Goal: Information Seeking & Learning: Learn about a topic

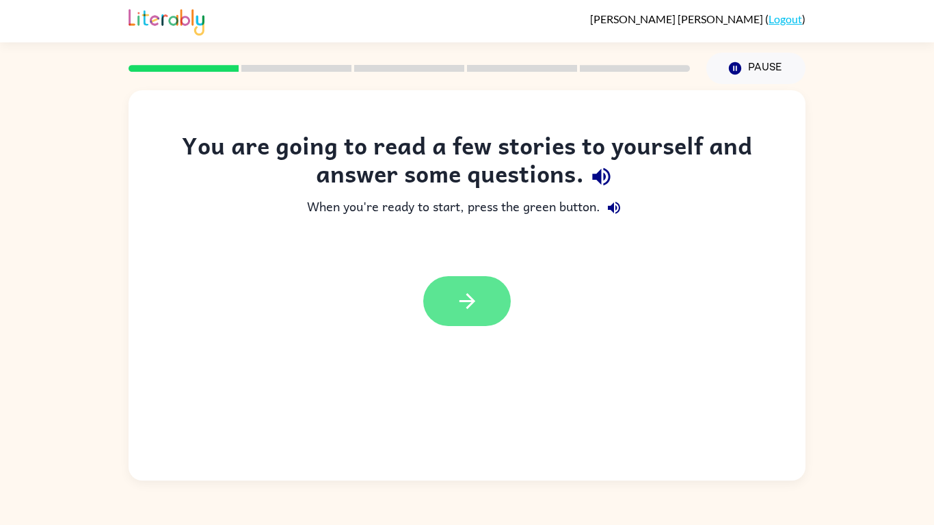
click at [488, 312] on button "button" at bounding box center [467, 301] width 88 height 50
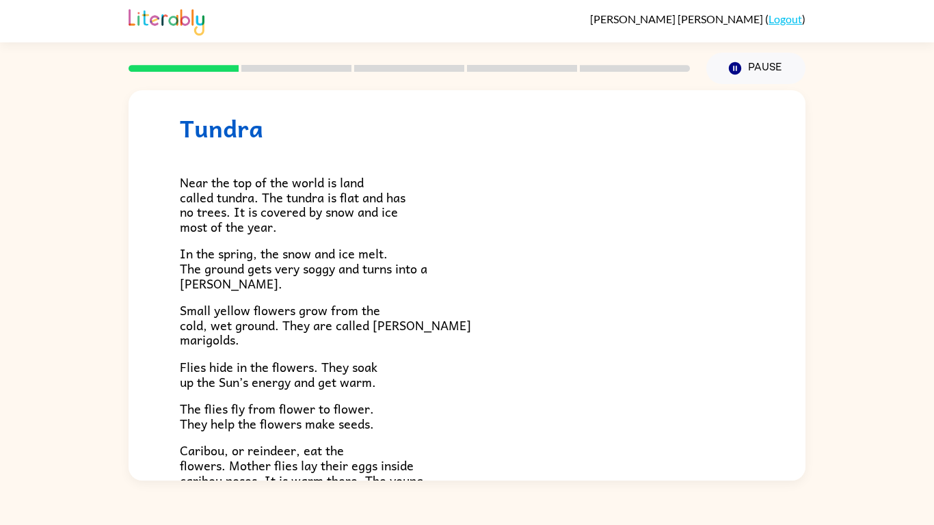
scroll to position [36, 0]
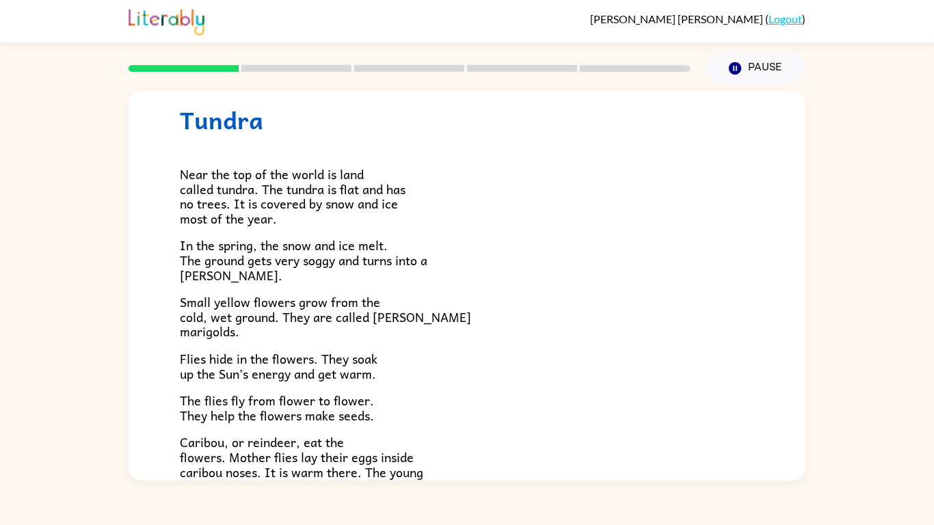
click at [3, 409] on div "Tundra Near the top of the world is land called tundra. The tundra is flat and …" at bounding box center [467, 282] width 934 height 397
click at [450, 373] on p "Flies hide in the flowers. They soak up the Sun’s energy and get warm." at bounding box center [467, 366] width 575 height 29
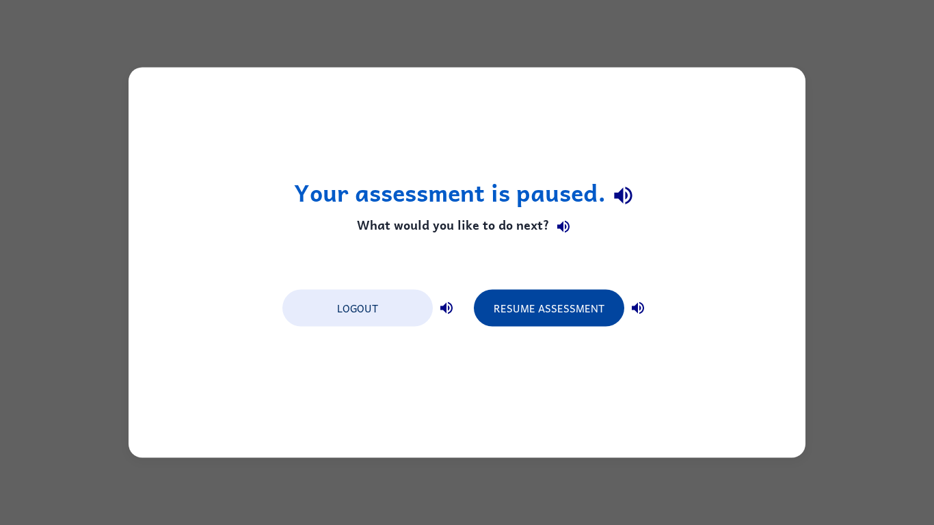
click at [486, 295] on button "Resume Assessment" at bounding box center [549, 308] width 150 height 37
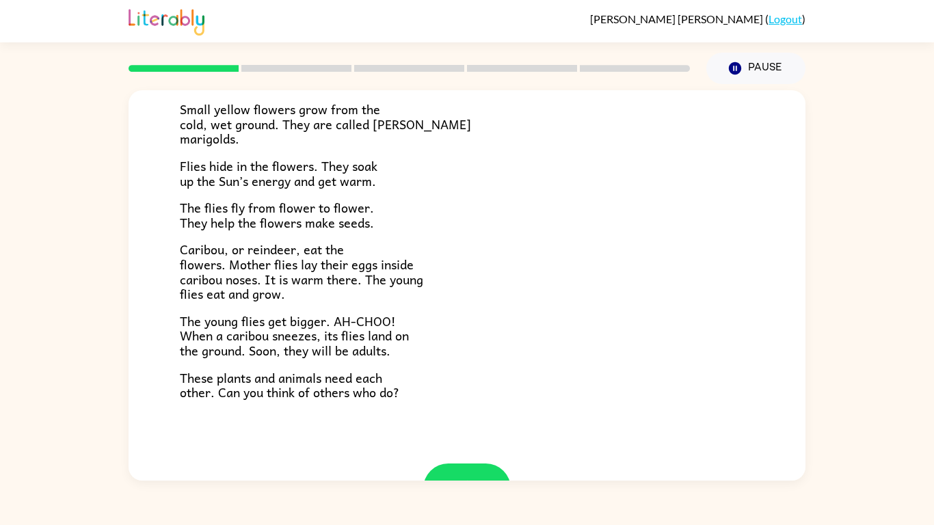
scroll to position [281, 0]
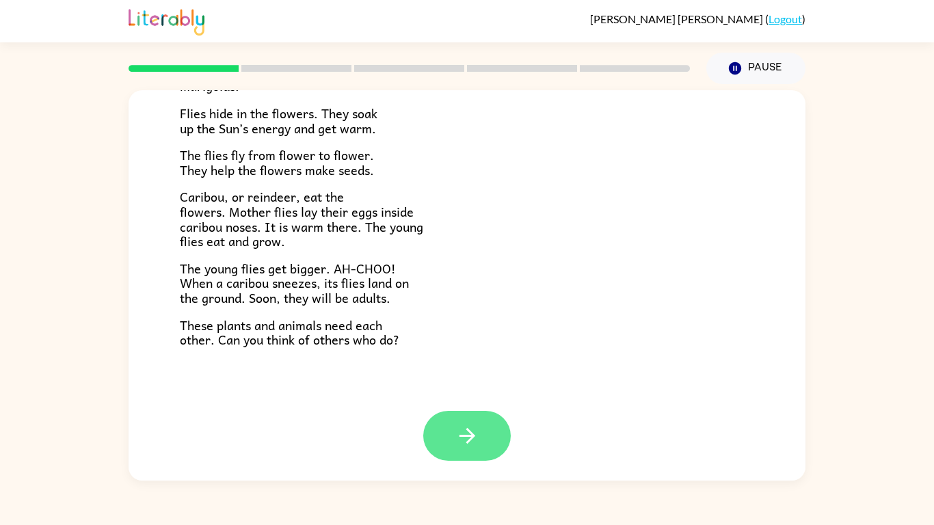
click at [479, 428] on button "button" at bounding box center [467, 436] width 88 height 50
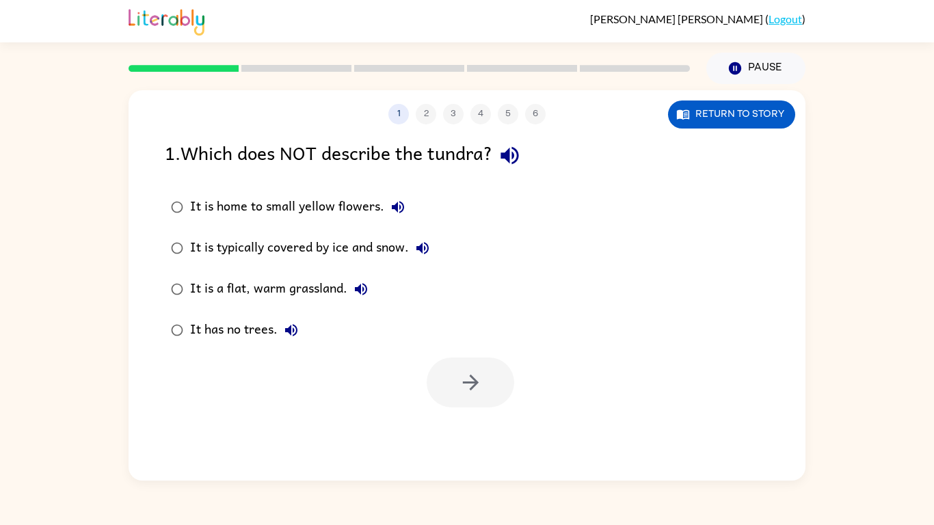
scroll to position [0, 0]
click at [730, 114] on button "Return to story" at bounding box center [731, 115] width 127 height 28
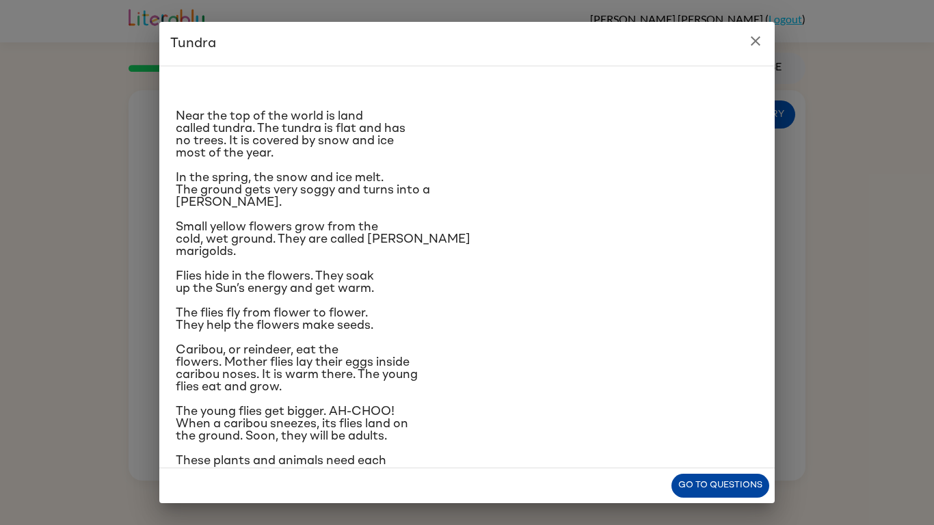
click at [721, 489] on button "Go to questions" at bounding box center [721, 486] width 98 height 24
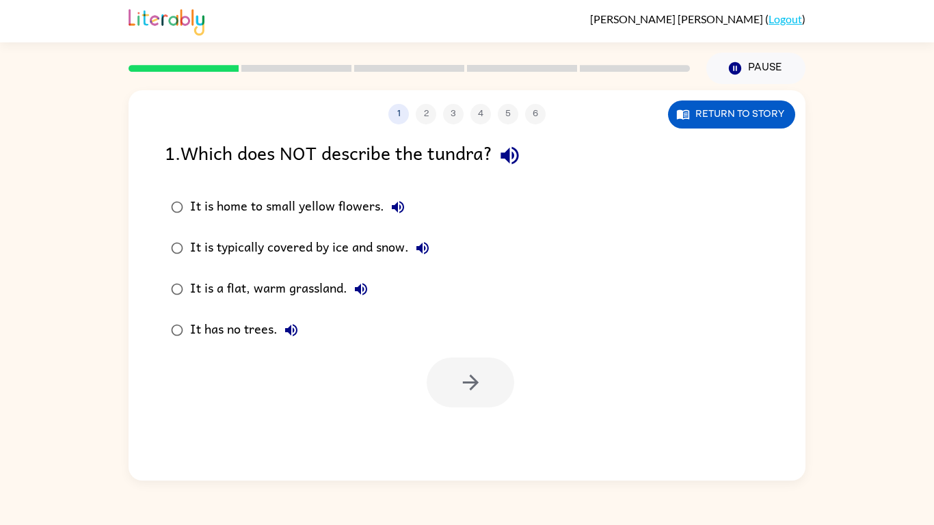
click at [419, 106] on div "1 2 3 4 5 6" at bounding box center [467, 114] width 677 height 21
click at [715, 120] on button "Return to story" at bounding box center [731, 115] width 127 height 28
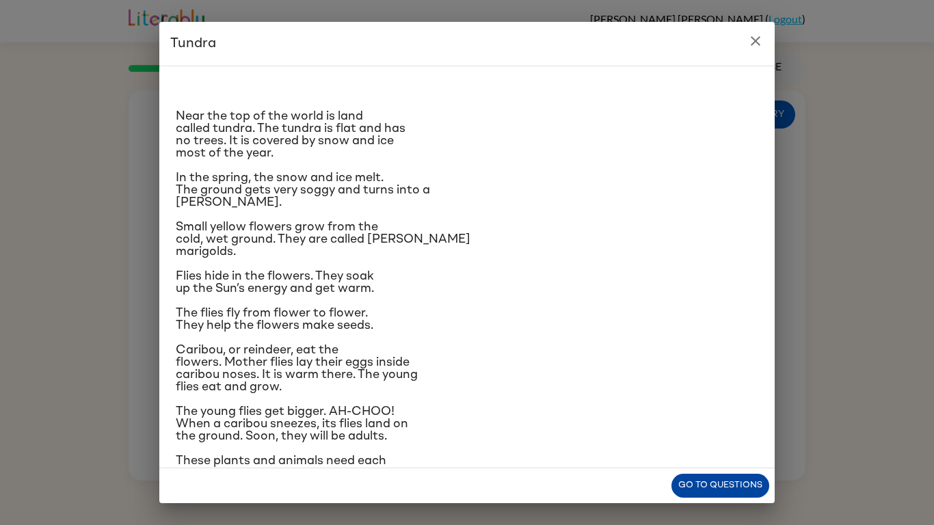
click at [702, 481] on button "Go to questions" at bounding box center [721, 486] width 98 height 24
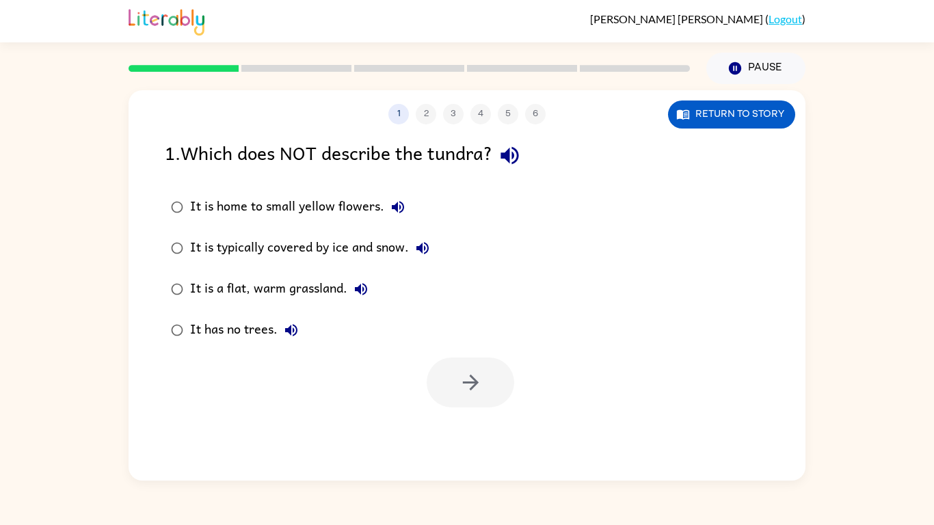
click at [365, 241] on div "It is typically covered by ice and snow." at bounding box center [313, 248] width 246 height 27
click at [456, 382] on button "button" at bounding box center [471, 383] width 88 height 50
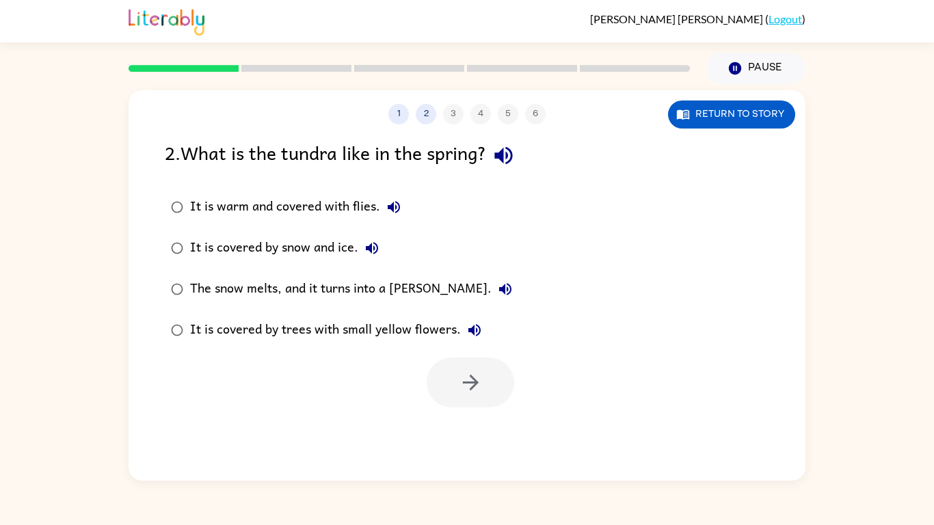
click at [371, 278] on div "The snow melts, and it turns into a [PERSON_NAME]." at bounding box center [354, 289] width 329 height 27
click at [442, 358] on button "button" at bounding box center [471, 383] width 88 height 50
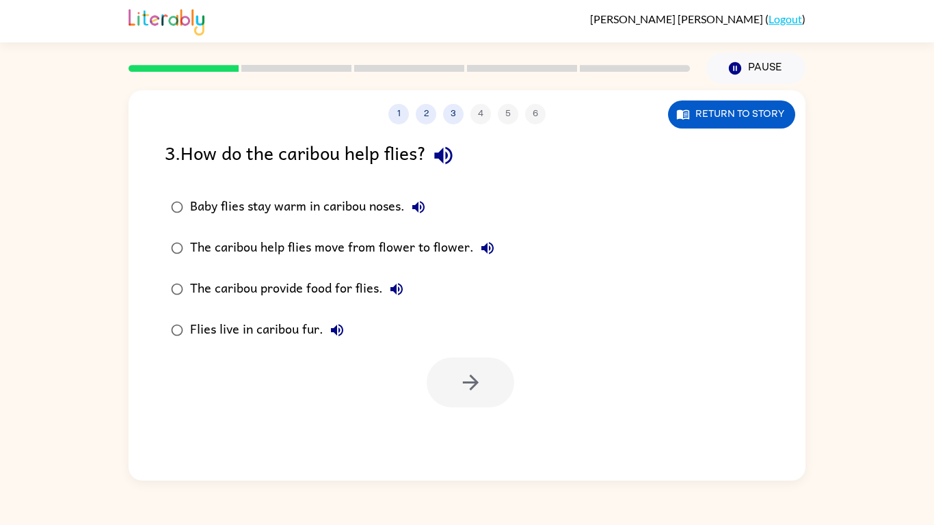
click at [375, 200] on div "Baby flies stay warm in caribou noses." at bounding box center [311, 207] width 242 height 27
click at [490, 375] on button "button" at bounding box center [471, 383] width 88 height 50
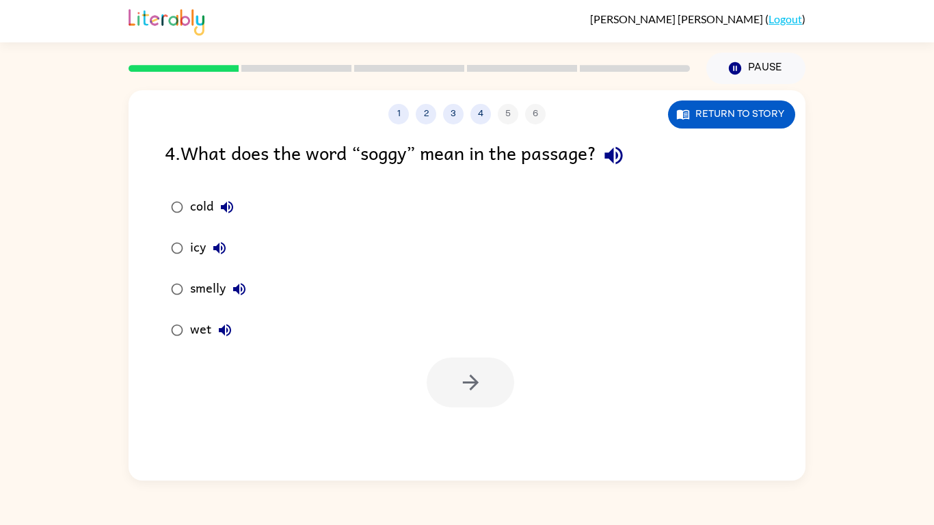
click at [226, 332] on icon "button" at bounding box center [225, 330] width 12 height 12
click at [488, 393] on div at bounding box center [471, 383] width 88 height 50
click at [466, 393] on icon "button" at bounding box center [471, 383] width 24 height 24
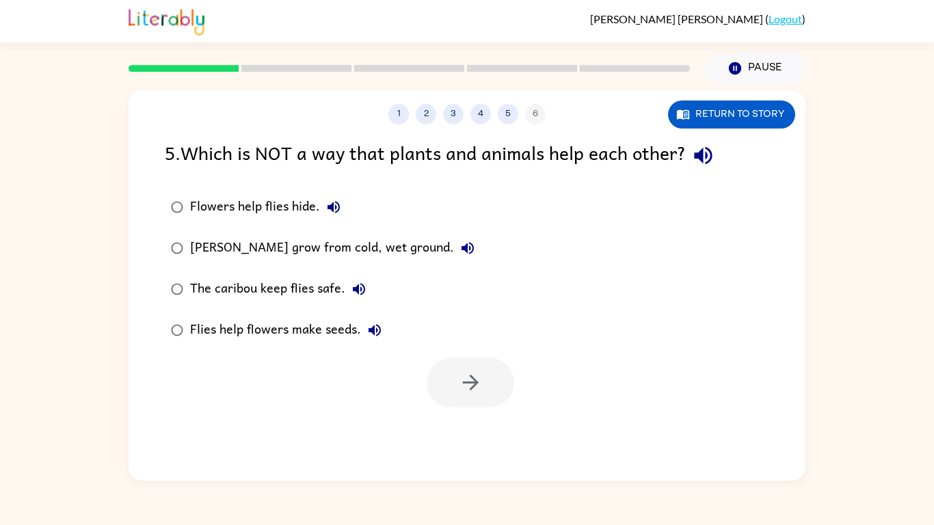
click at [305, 277] on div "The caribou keep flies safe." at bounding box center [281, 289] width 183 height 27
click at [509, 382] on button "button" at bounding box center [471, 383] width 88 height 50
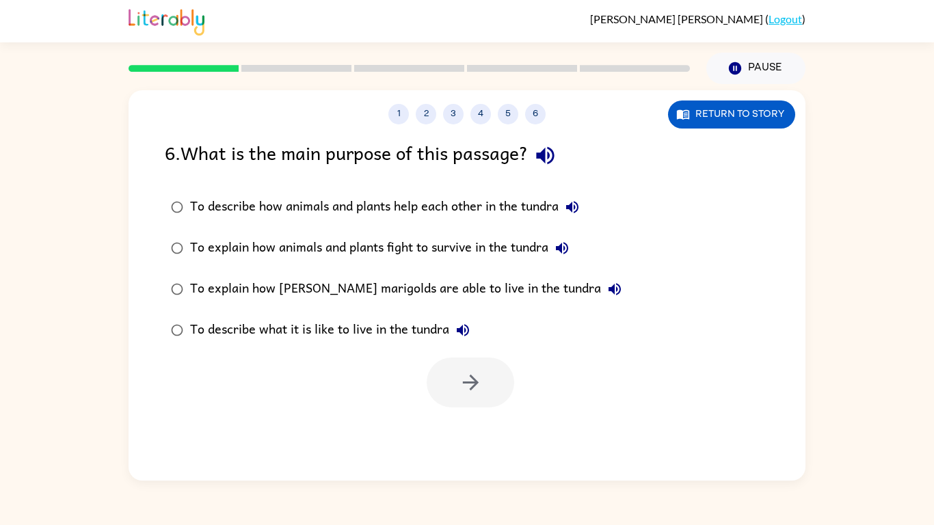
click at [447, 209] on div "To describe how animals and plants help each other in the tundra" at bounding box center [388, 207] width 396 height 27
click at [468, 365] on button "button" at bounding box center [471, 383] width 88 height 50
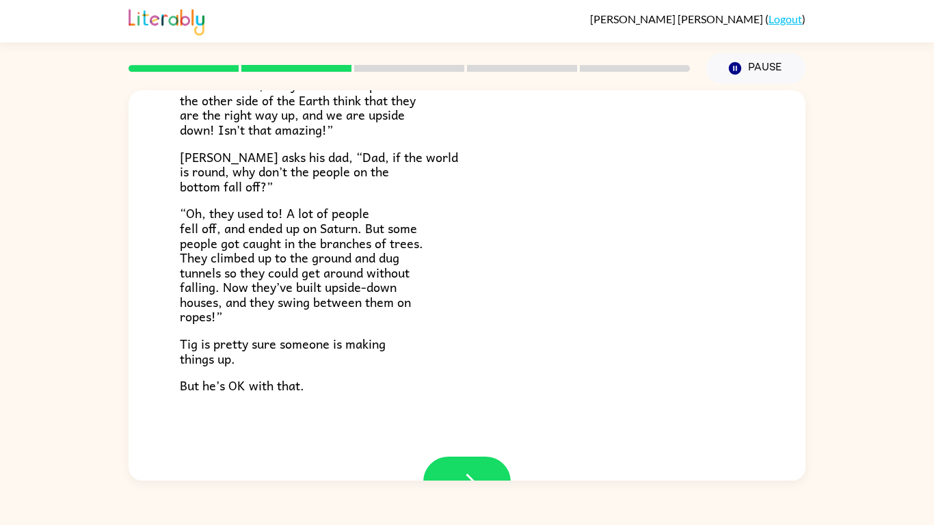
scroll to position [397, 0]
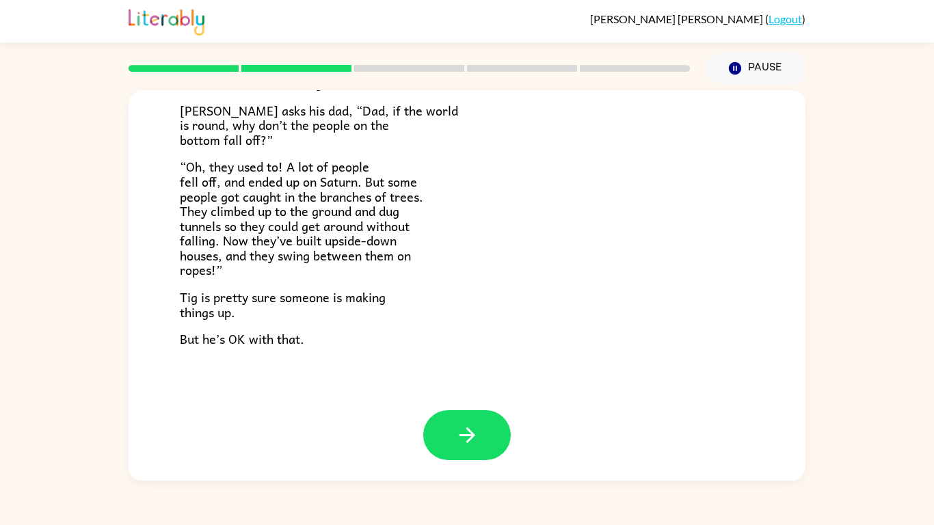
click at [467, 467] on div at bounding box center [467, 445] width 677 height 70
click at [466, 450] on button "button" at bounding box center [467, 435] width 88 height 50
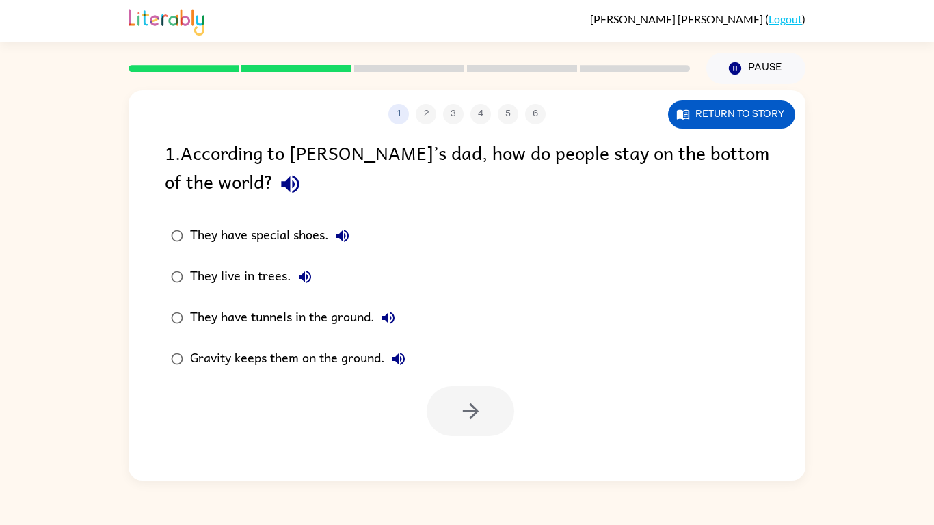
scroll to position [0, 0]
click at [339, 315] on div "They have tunnels in the ground." at bounding box center [296, 317] width 212 height 27
click at [465, 409] on icon "button" at bounding box center [471, 411] width 24 height 24
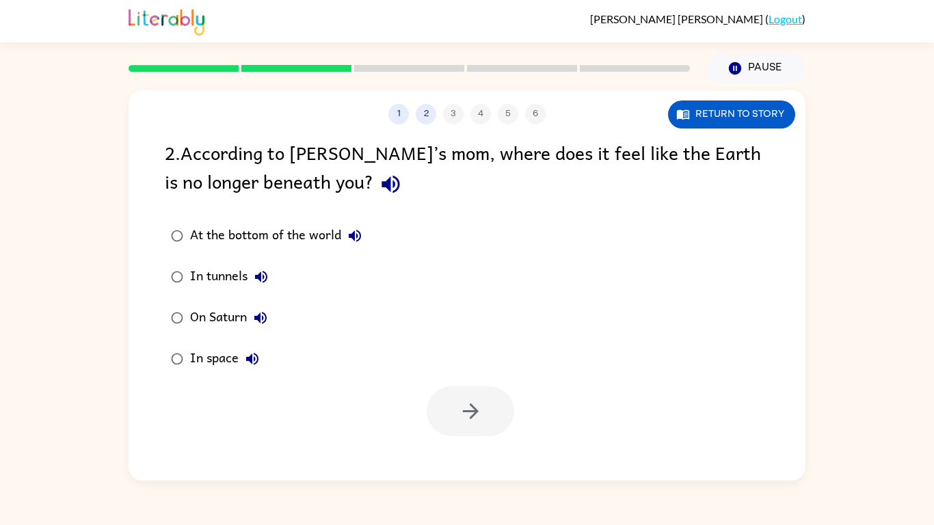
click at [206, 361] on div "In space" at bounding box center [228, 358] width 76 height 27
click at [484, 404] on button "button" at bounding box center [471, 411] width 88 height 50
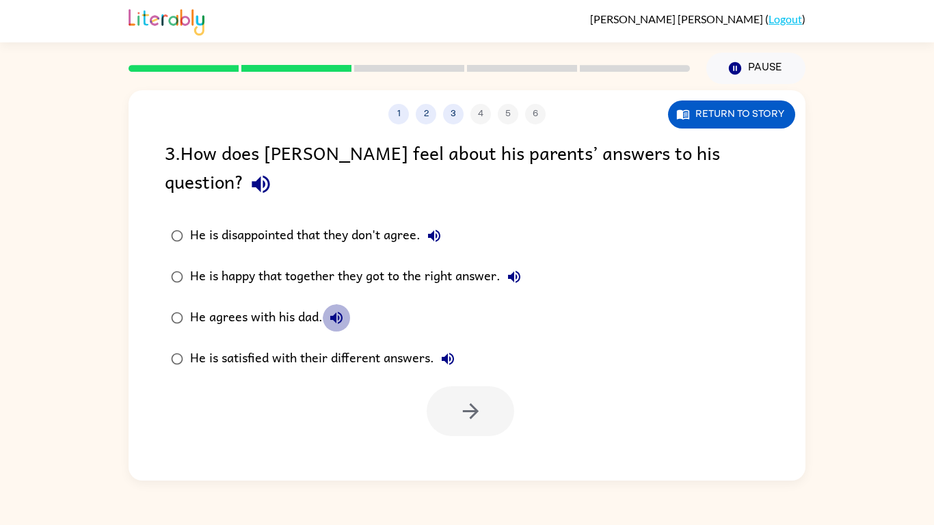
click at [332, 312] on icon "button" at bounding box center [336, 318] width 12 height 12
click at [298, 304] on div "He agrees with his dad." at bounding box center [270, 317] width 160 height 27
click at [464, 395] on button "button" at bounding box center [471, 411] width 88 height 50
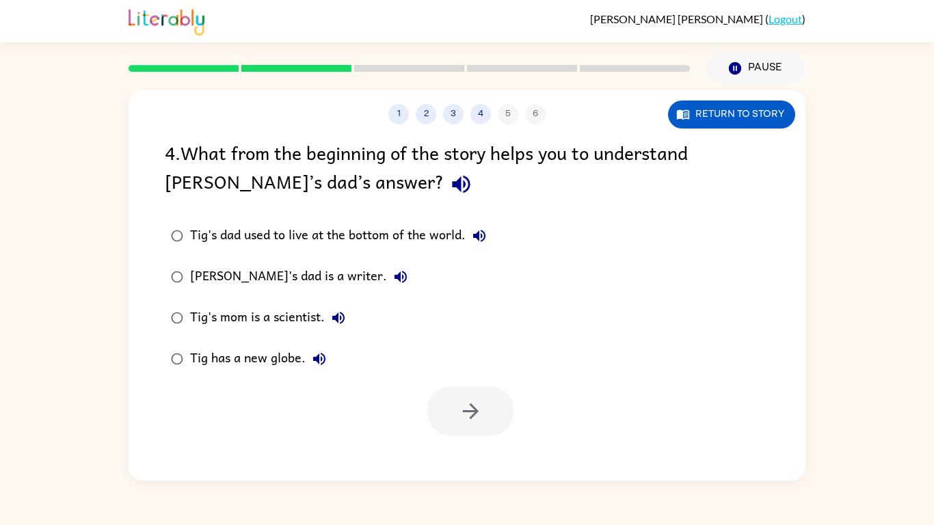
click at [289, 270] on div "[PERSON_NAME]'s dad is a writer." at bounding box center [302, 276] width 224 height 27
click at [254, 352] on div "Tig has a new globe." at bounding box center [261, 358] width 143 height 27
click at [488, 408] on button "button" at bounding box center [471, 411] width 88 height 50
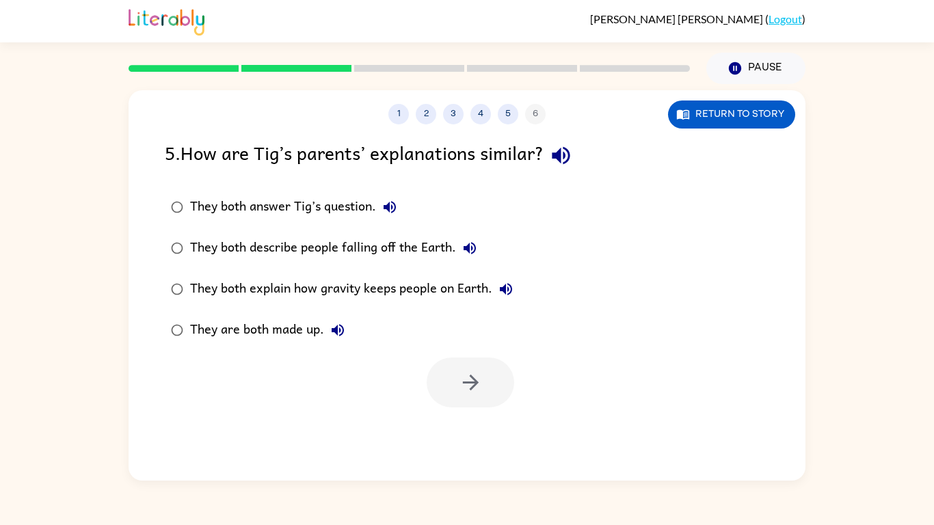
click at [403, 256] on div "They both describe people falling off the Earth." at bounding box center [336, 248] width 293 height 27
click at [490, 386] on button "button" at bounding box center [471, 383] width 88 height 50
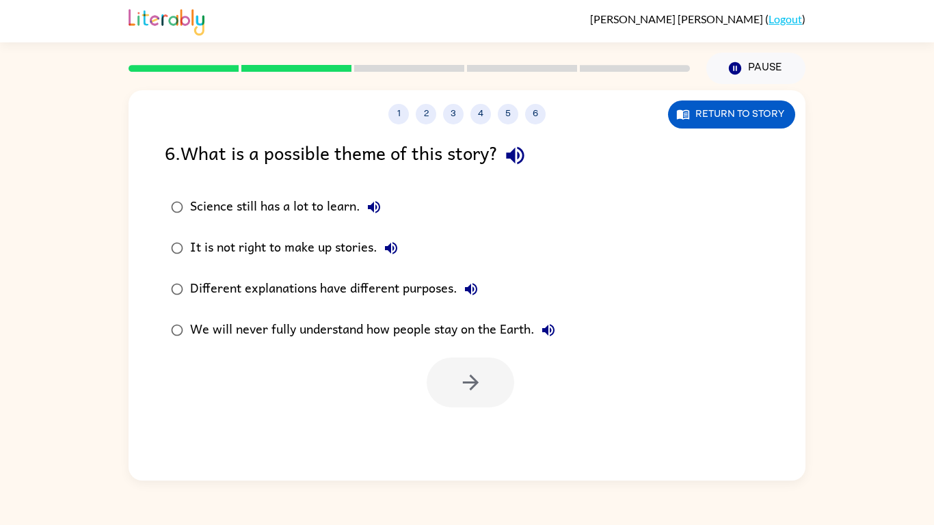
click at [332, 328] on div "We will never fully understand how people stay on the Earth." at bounding box center [376, 330] width 372 height 27
click at [482, 387] on button "button" at bounding box center [471, 383] width 88 height 50
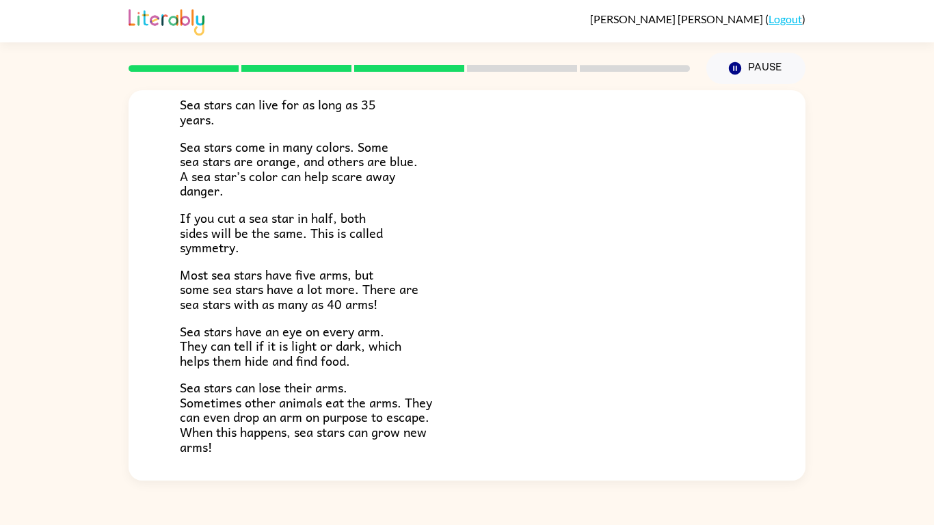
scroll to position [395, 0]
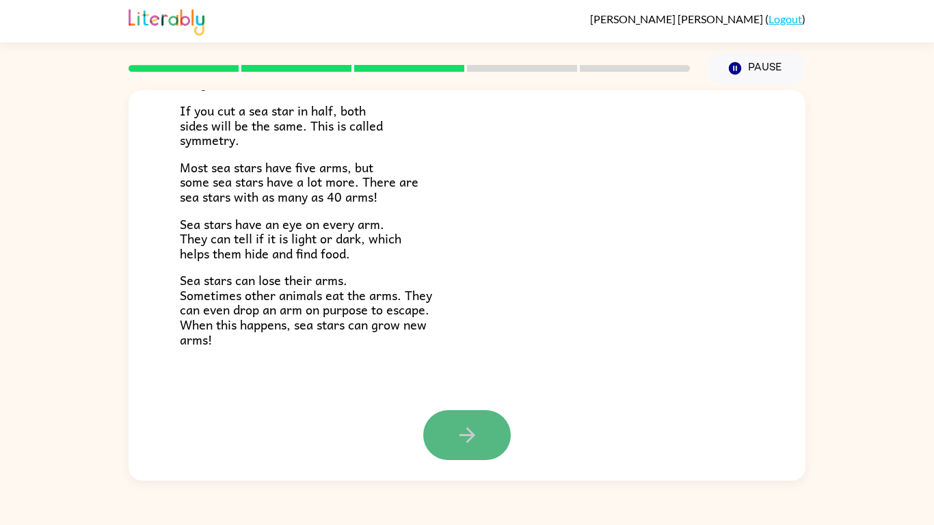
click at [485, 413] on button "button" at bounding box center [467, 435] width 88 height 50
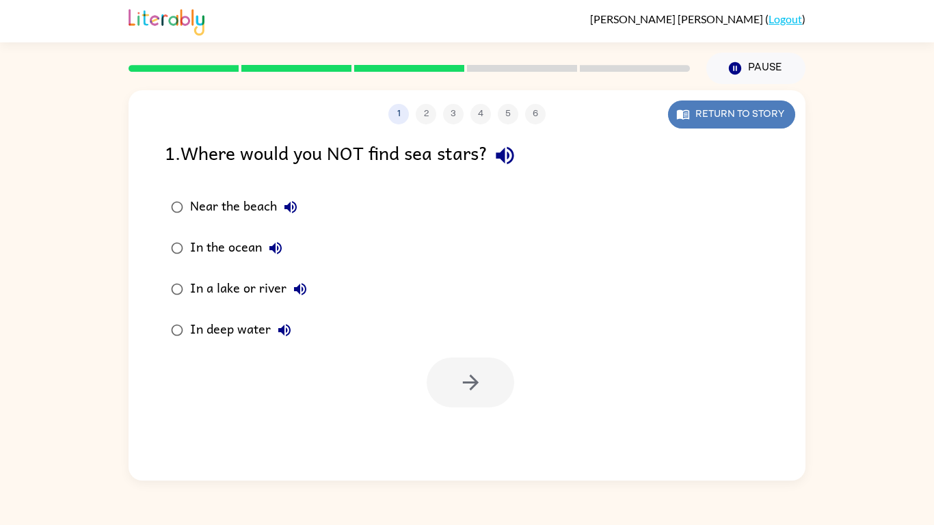
click at [739, 127] on button "Return to story" at bounding box center [731, 115] width 127 height 28
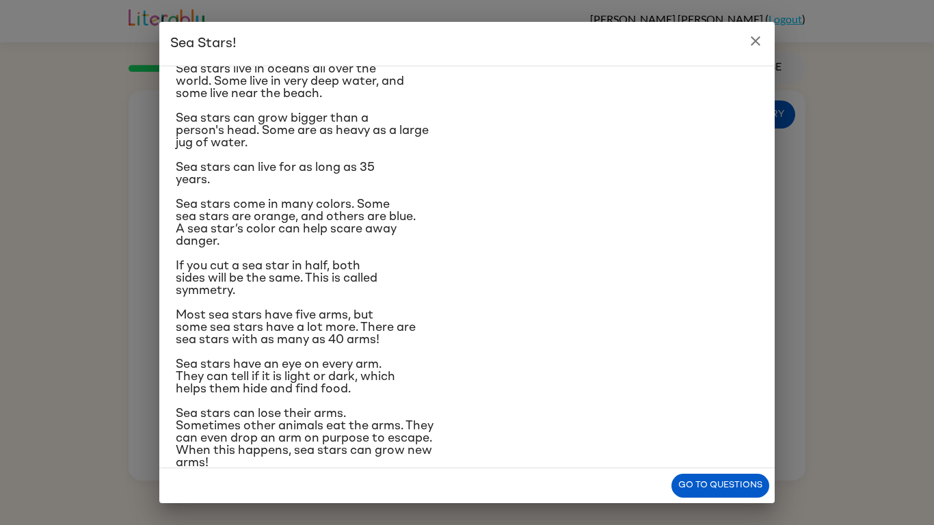
scroll to position [133, 0]
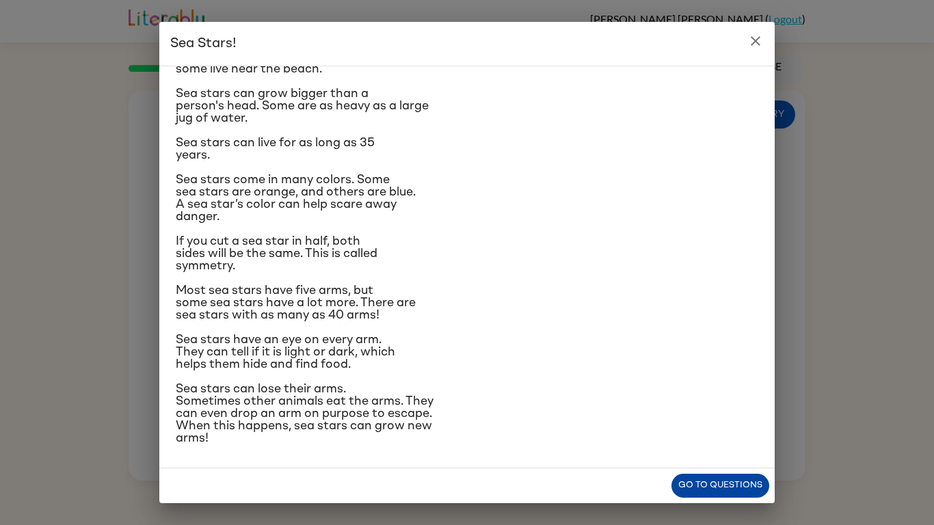
click at [738, 482] on button "Go to questions" at bounding box center [721, 486] width 98 height 24
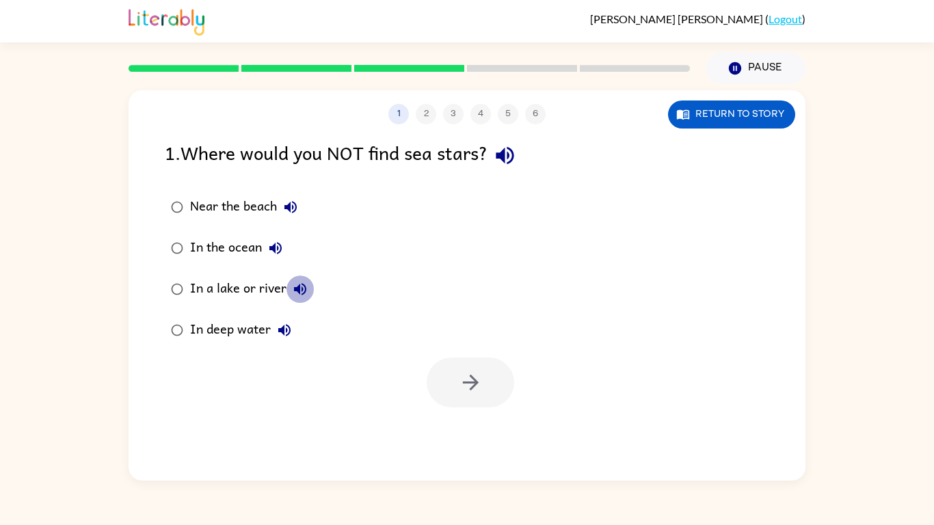
click at [292, 285] on icon "button" at bounding box center [300, 289] width 16 height 16
click at [261, 291] on div "In a lake or river" at bounding box center [252, 289] width 124 height 27
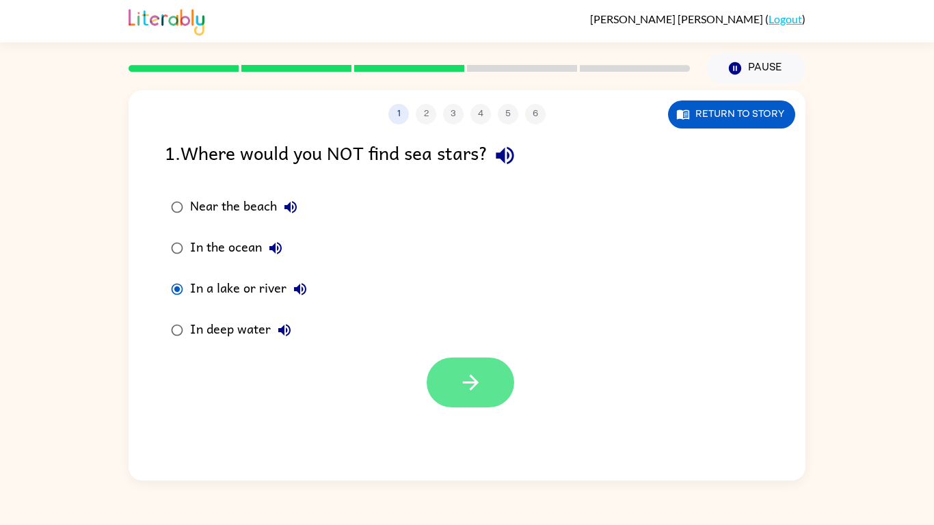
click at [486, 378] on button "button" at bounding box center [471, 383] width 88 height 50
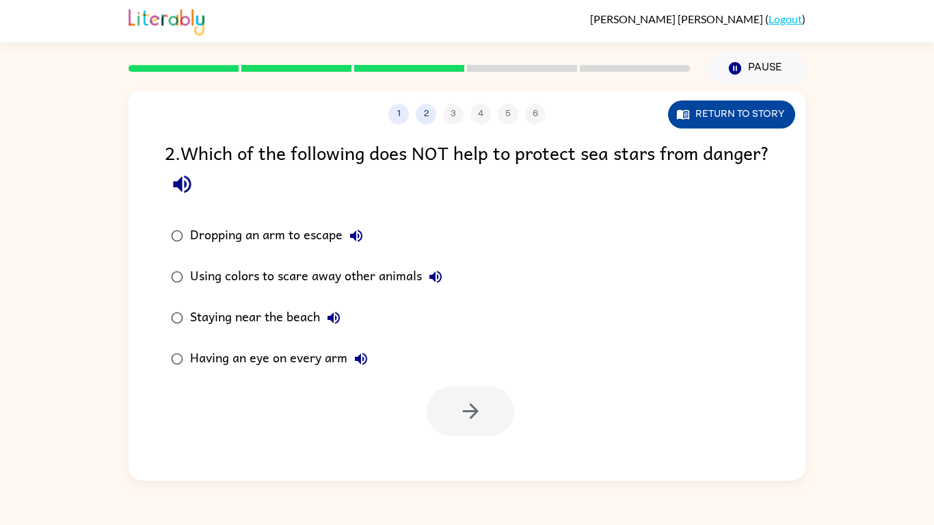
click at [734, 103] on button "Return to story" at bounding box center [731, 115] width 127 height 28
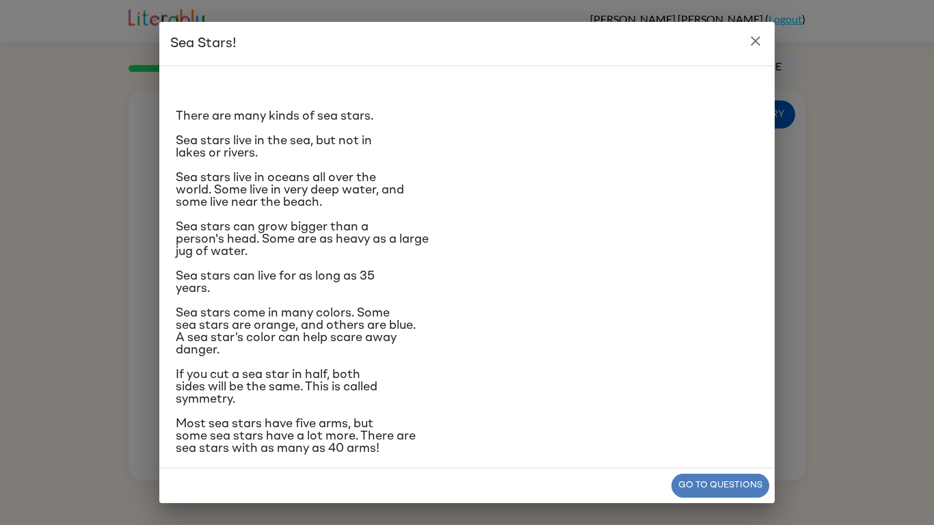
click at [714, 486] on button "Go to questions" at bounding box center [721, 486] width 98 height 24
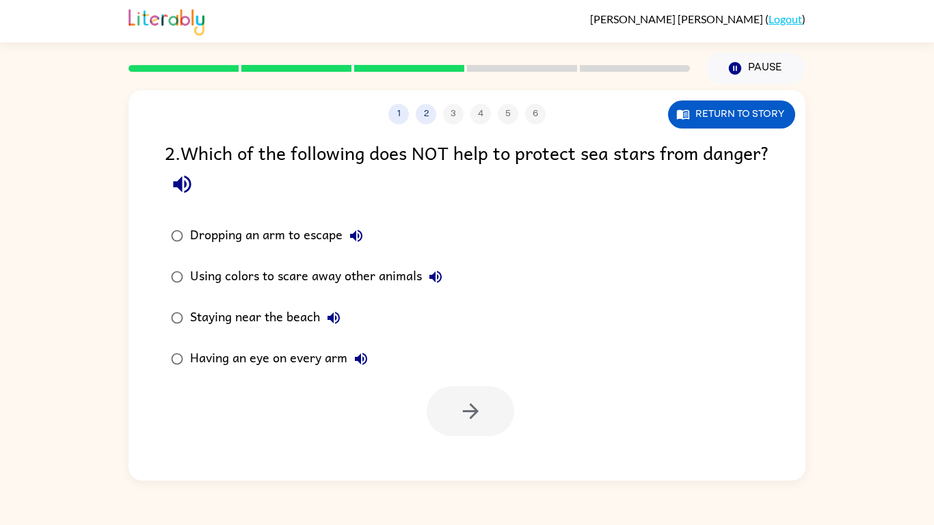
click at [313, 319] on div "Staying near the beach" at bounding box center [268, 317] width 157 height 27
click at [269, 350] on div "Having an eye on every arm" at bounding box center [282, 358] width 185 height 27
click at [465, 410] on icon "button" at bounding box center [471, 411] width 24 height 24
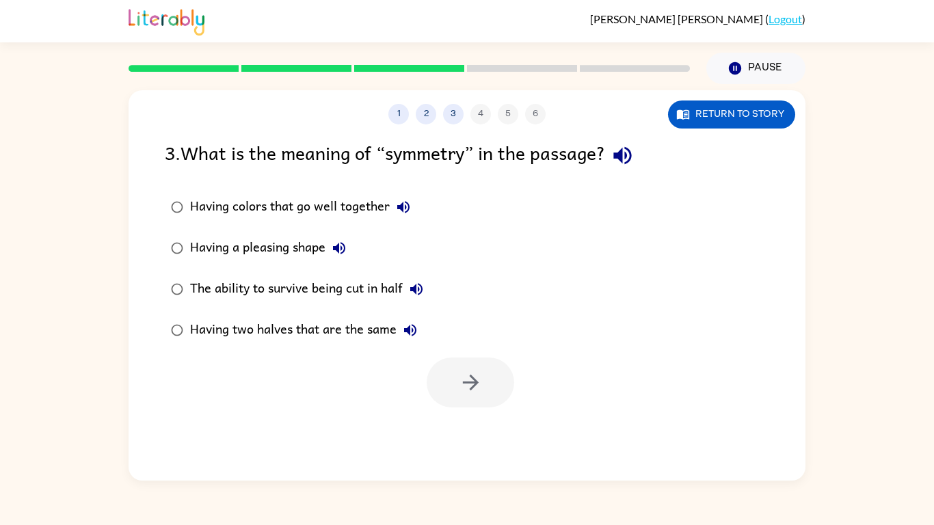
click at [360, 323] on div "Having two halves that are the same" at bounding box center [307, 330] width 234 height 27
click at [462, 373] on icon "button" at bounding box center [471, 383] width 24 height 24
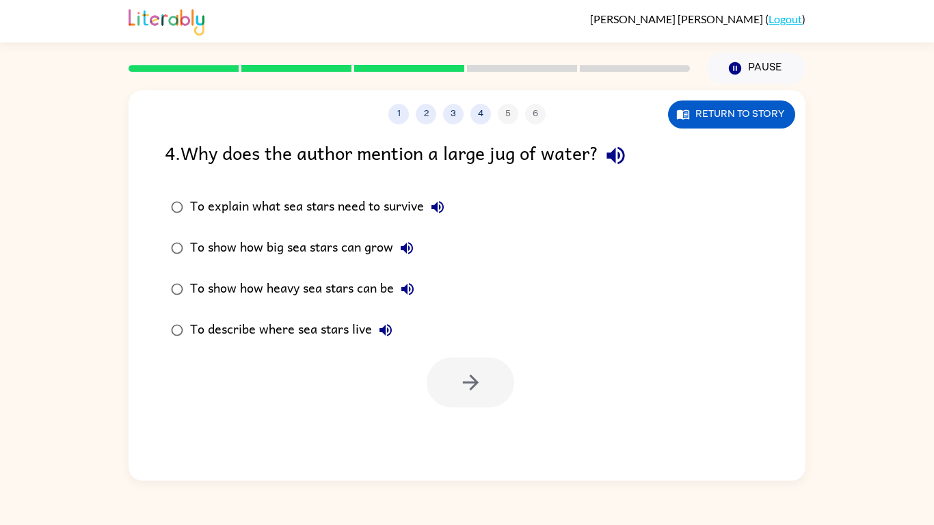
click at [354, 243] on div "To show how big sea stars can grow" at bounding box center [305, 248] width 230 height 27
click at [468, 376] on icon "button" at bounding box center [471, 383] width 24 height 24
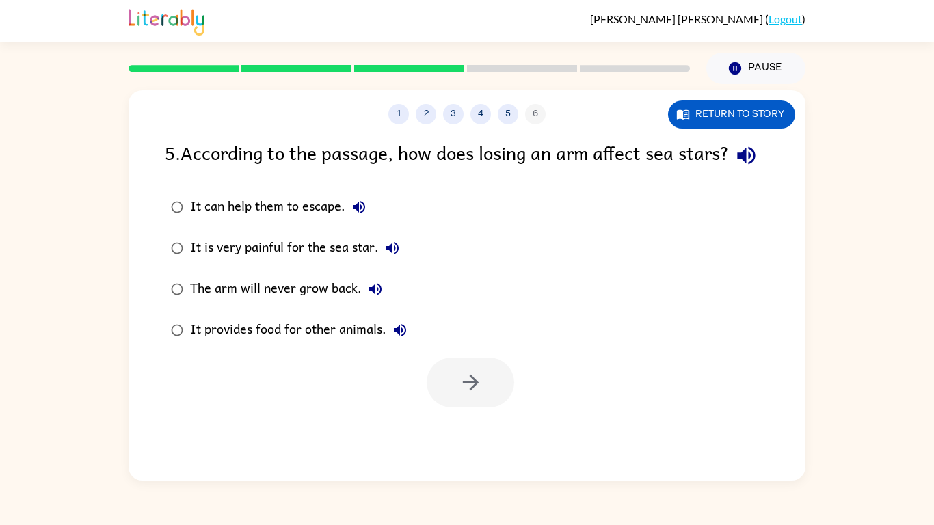
click at [309, 221] on div "It can help them to escape." at bounding box center [281, 207] width 183 height 27
click at [476, 395] on icon "button" at bounding box center [471, 383] width 24 height 24
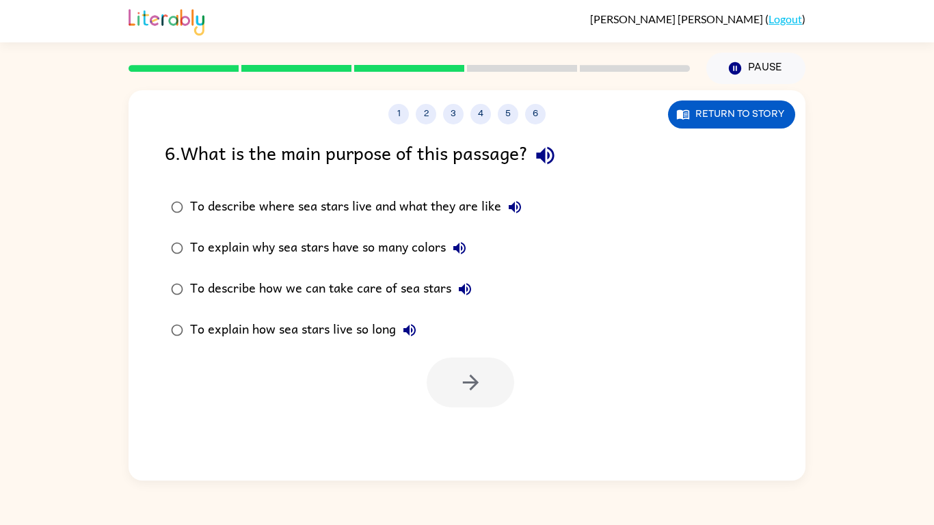
click at [378, 203] on div "To describe where sea stars live and what they are like" at bounding box center [359, 207] width 339 height 27
click at [474, 364] on button "button" at bounding box center [471, 383] width 88 height 50
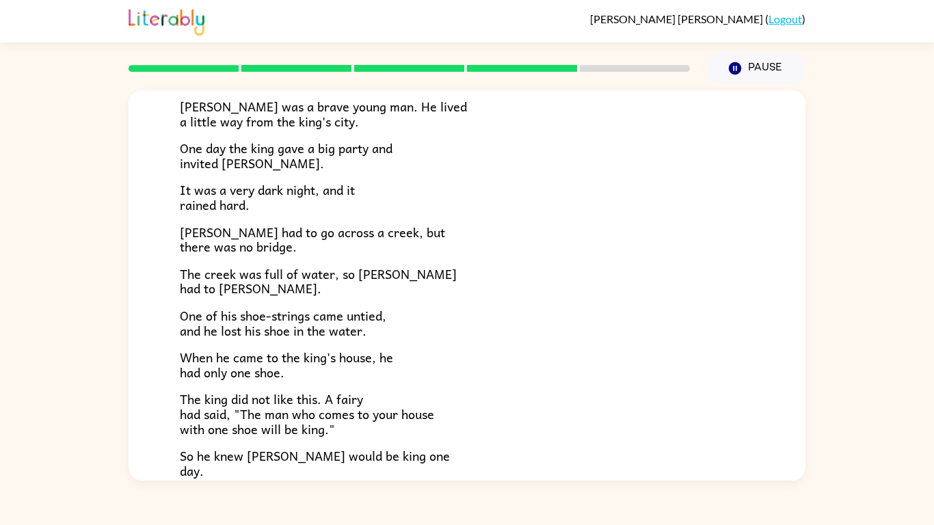
scroll to position [106, 0]
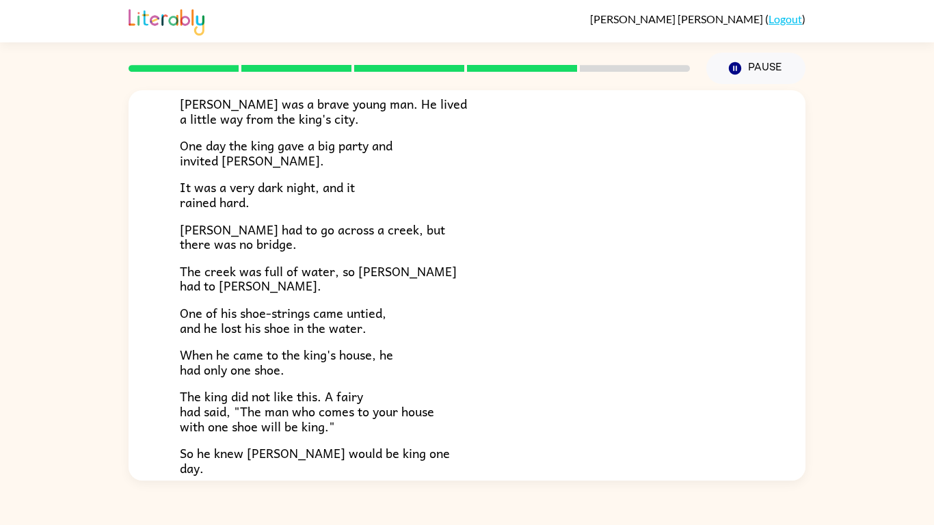
click at [274, 340] on div "[PERSON_NAME] was a brave young man. He lived a little way from the king's city…" at bounding box center [467, 270] width 575 height 412
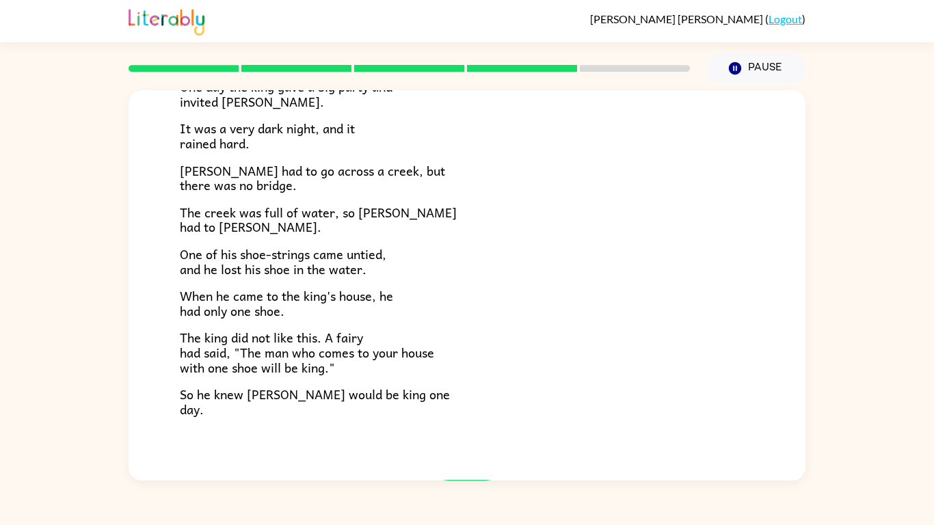
scroll to position [235, 0]
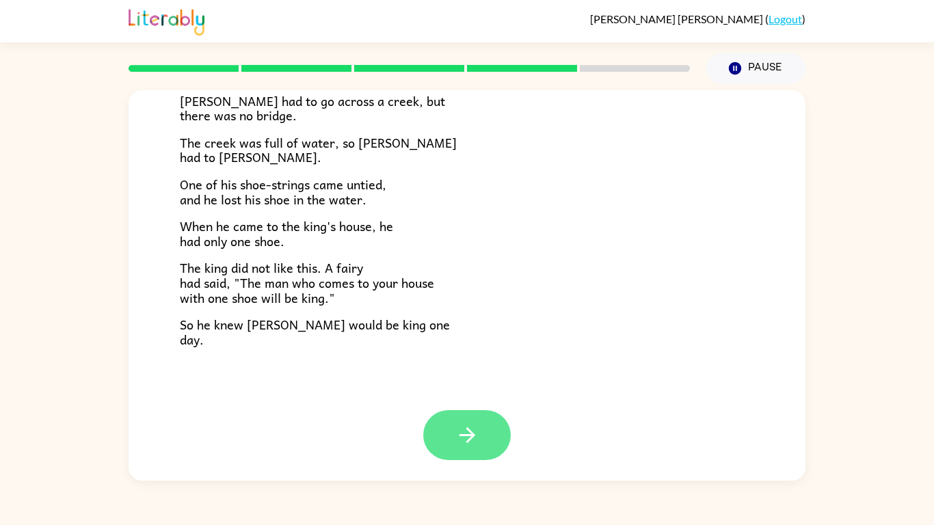
click at [470, 427] on icon "button" at bounding box center [468, 435] width 24 height 24
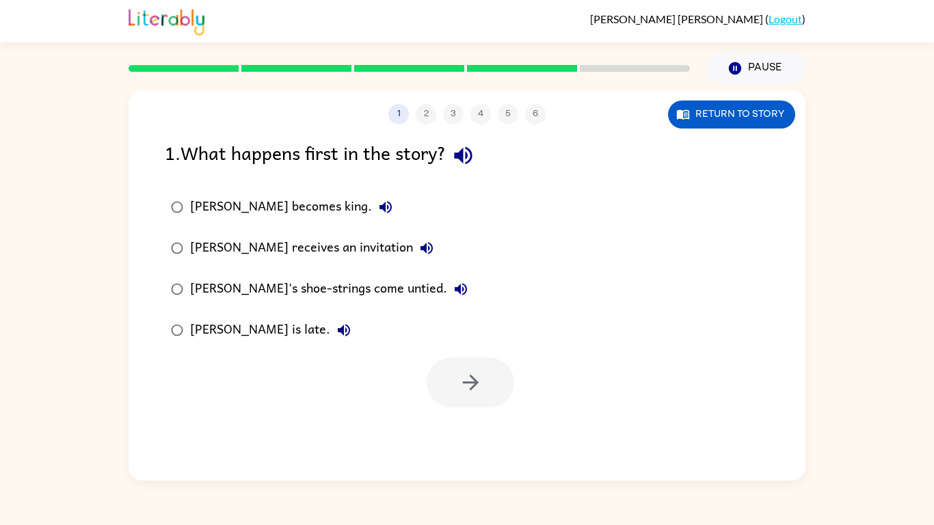
scroll to position [0, 0]
click at [318, 250] on div "[PERSON_NAME] receives an invitation" at bounding box center [315, 248] width 250 height 27
click at [479, 363] on button "button" at bounding box center [471, 383] width 88 height 50
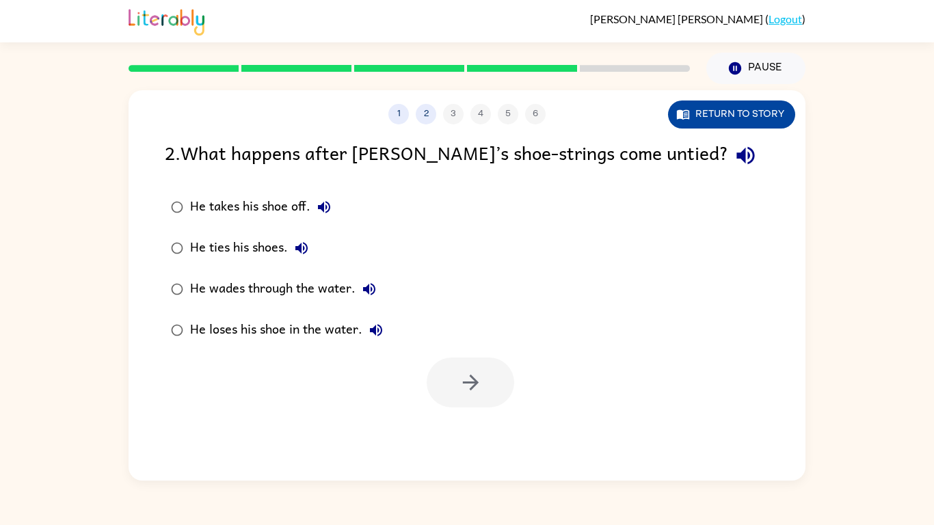
click at [702, 107] on button "Return to story" at bounding box center [731, 115] width 127 height 28
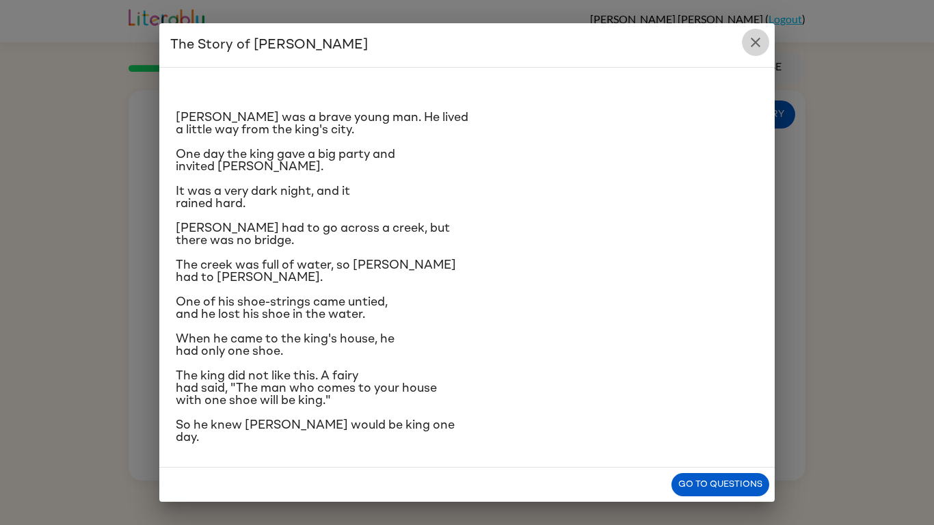
click at [756, 43] on icon "close" at bounding box center [756, 42] width 16 height 16
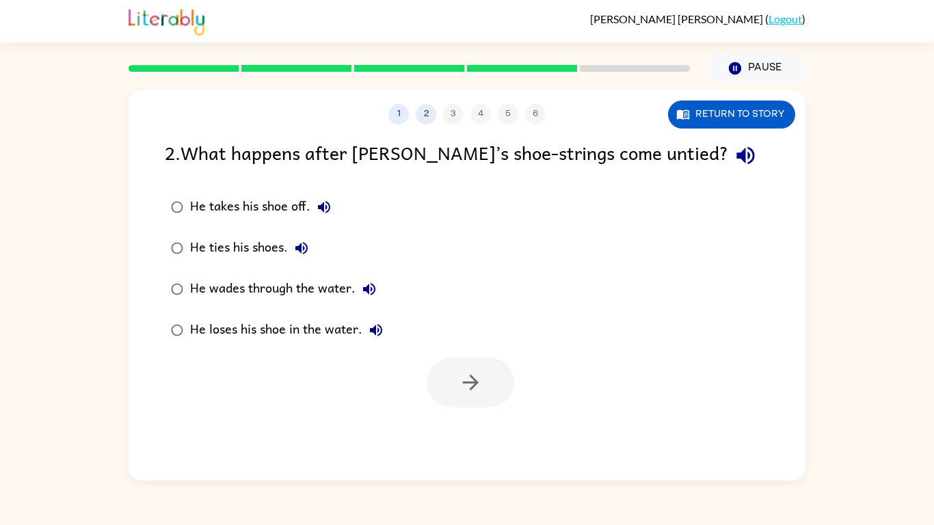
click at [292, 331] on div "He loses his shoe in the water." at bounding box center [290, 330] width 200 height 27
click at [494, 382] on button "button" at bounding box center [471, 383] width 88 height 50
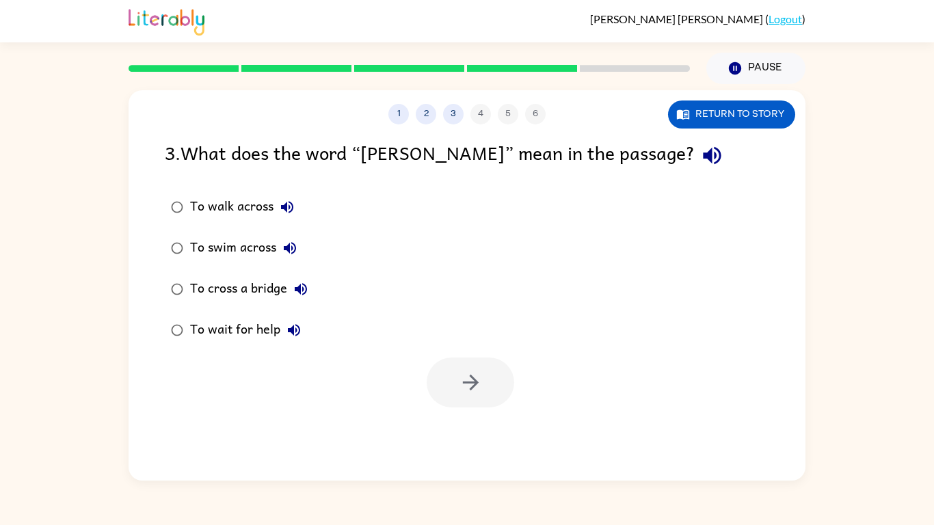
click at [260, 209] on div "To walk across" at bounding box center [245, 207] width 111 height 27
click at [490, 371] on button "button" at bounding box center [471, 383] width 88 height 50
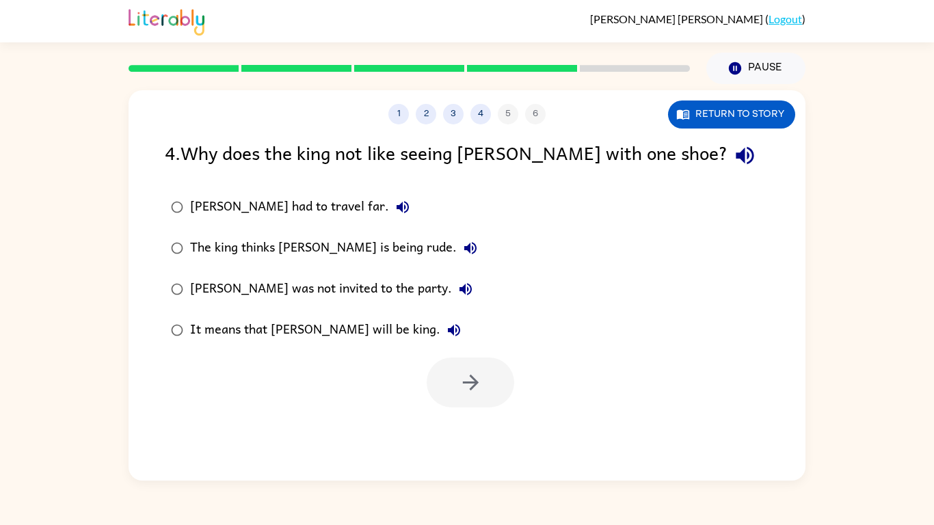
click at [328, 330] on div "It means that [PERSON_NAME] will be king." at bounding box center [329, 330] width 278 height 27
click at [453, 381] on button "button" at bounding box center [471, 383] width 88 height 50
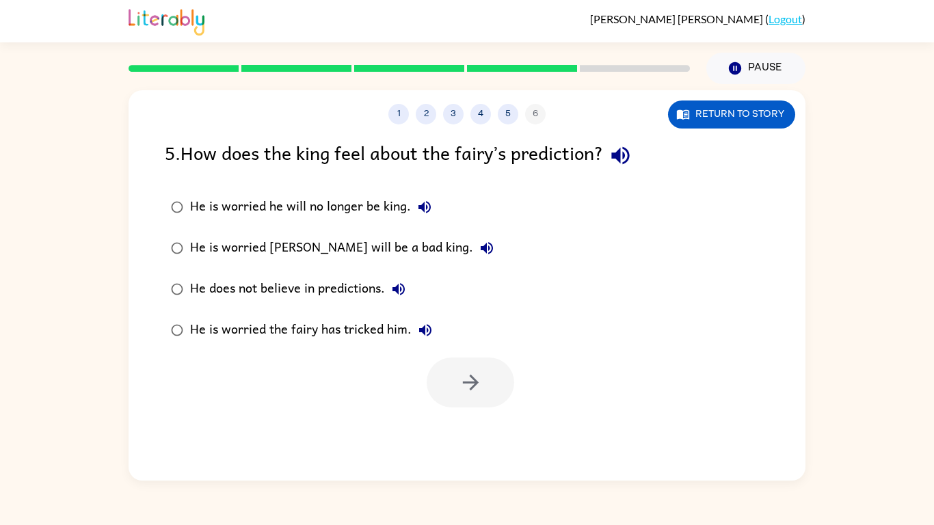
click at [362, 246] on div "He is worried [PERSON_NAME] will be a bad king." at bounding box center [345, 248] width 311 height 27
click at [482, 371] on button "button" at bounding box center [471, 383] width 88 height 50
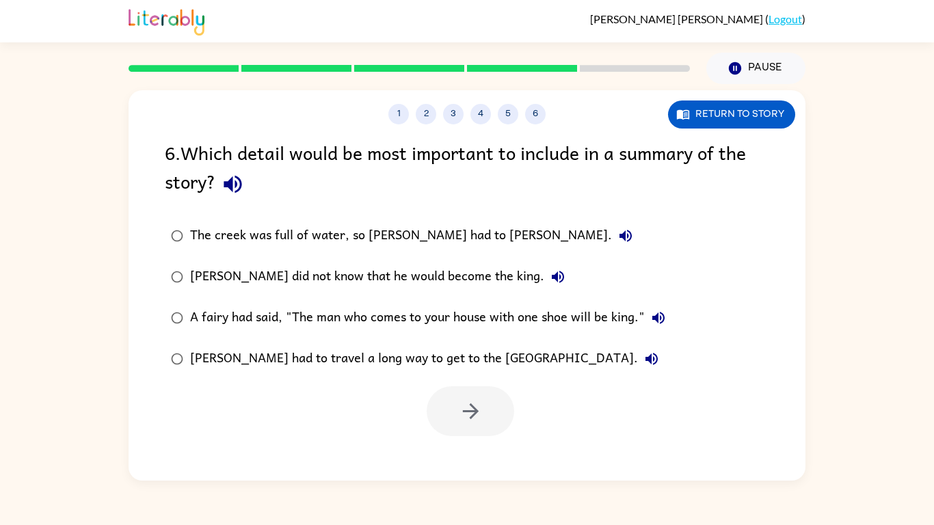
click at [340, 238] on div "The creek was full of water, so [PERSON_NAME] had to [PERSON_NAME]." at bounding box center [414, 235] width 449 height 27
click at [485, 404] on button "button" at bounding box center [471, 411] width 88 height 50
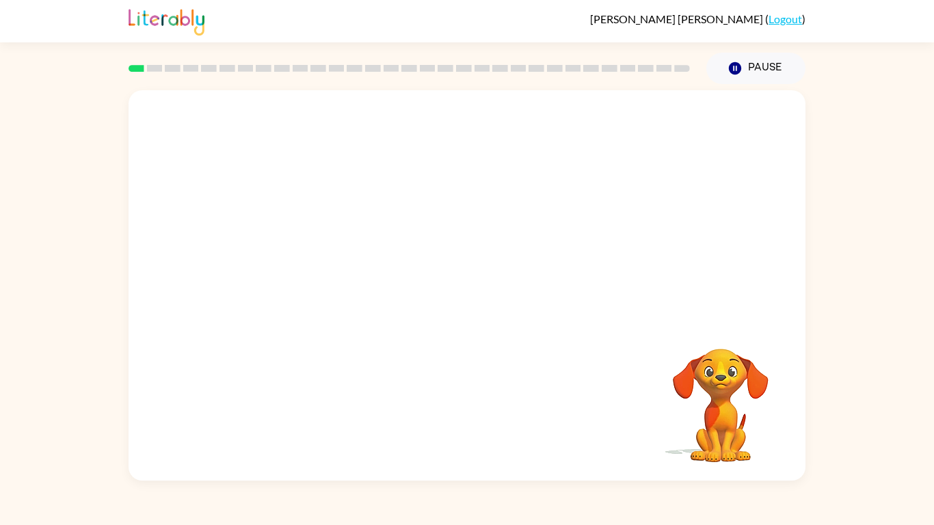
click at [313, 256] on video "Your browser must support playing .mp4 files to use Literably. Please try using…" at bounding box center [467, 205] width 677 height 230
click at [312, 256] on video "Your browser must support playing .mp4 files to use Literably. Please try using…" at bounding box center [467, 205] width 677 height 230
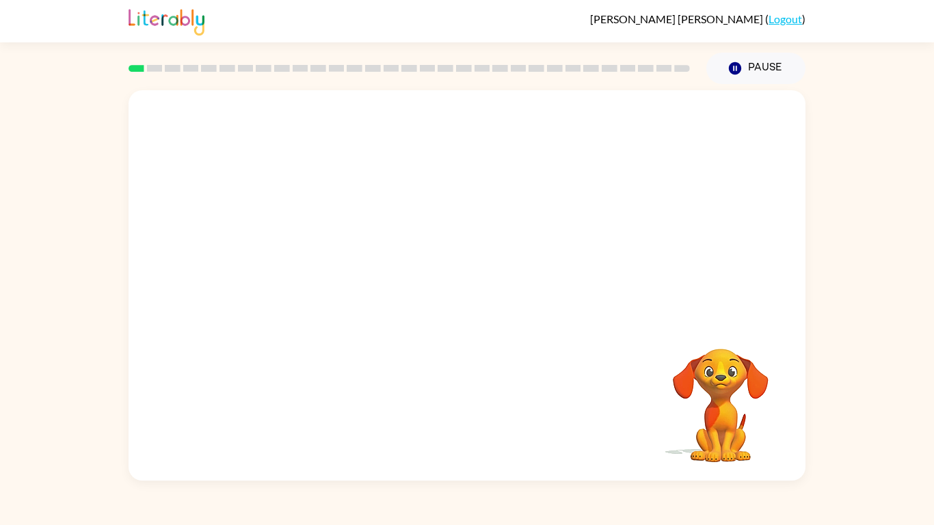
click at [312, 256] on video "Your browser must support playing .mp4 files to use Literably. Please try using…" at bounding box center [467, 205] width 677 height 230
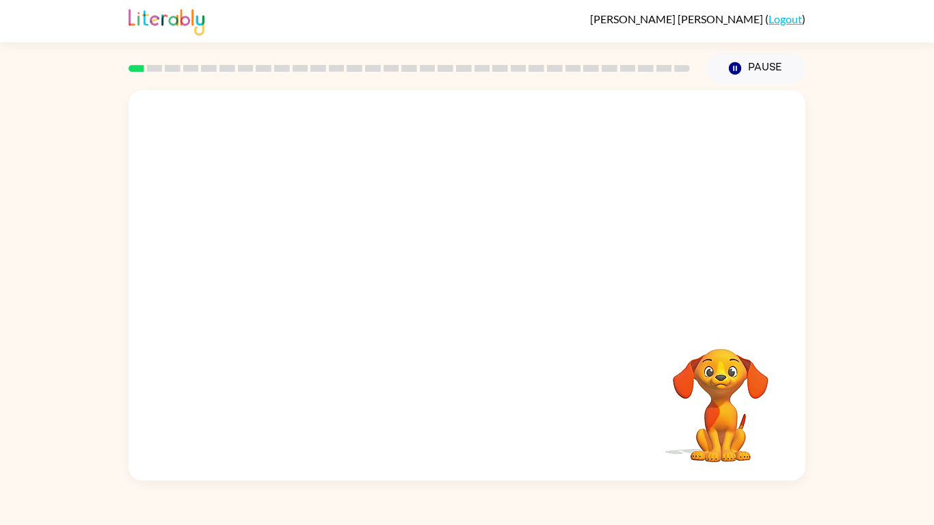
click at [312, 256] on video "Your browser must support playing .mp4 files to use Literably. Please try using…" at bounding box center [467, 205] width 677 height 230
click at [313, 257] on video "Your browser must support playing .mp4 files to use Literably. Please try using…" at bounding box center [467, 205] width 677 height 230
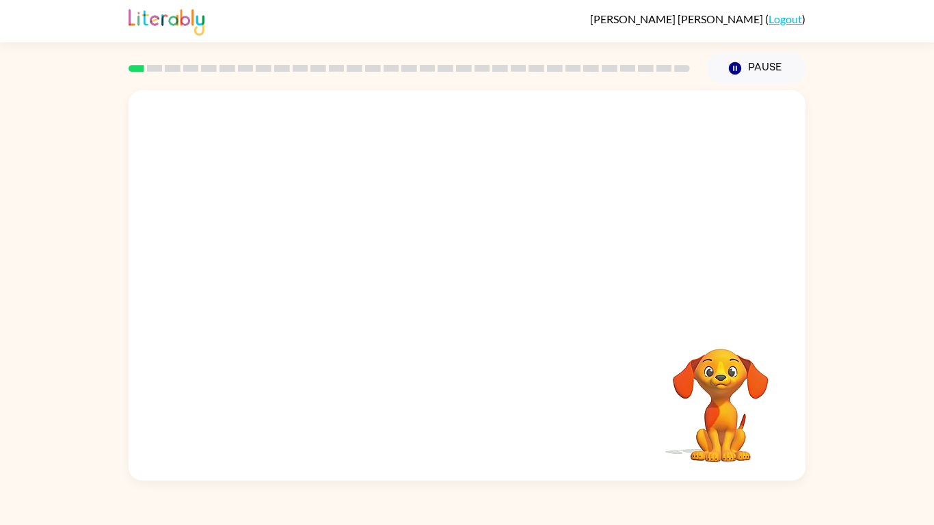
click at [313, 257] on video "Your browser must support playing .mp4 files to use Literably. Please try using…" at bounding box center [467, 205] width 677 height 230
click at [500, 254] on video "Your browser must support playing .mp4 files to use Literably. Please try using…" at bounding box center [467, 205] width 677 height 230
click at [485, 293] on div at bounding box center [467, 292] width 88 height 50
click at [485, 293] on button "button" at bounding box center [467, 292] width 88 height 50
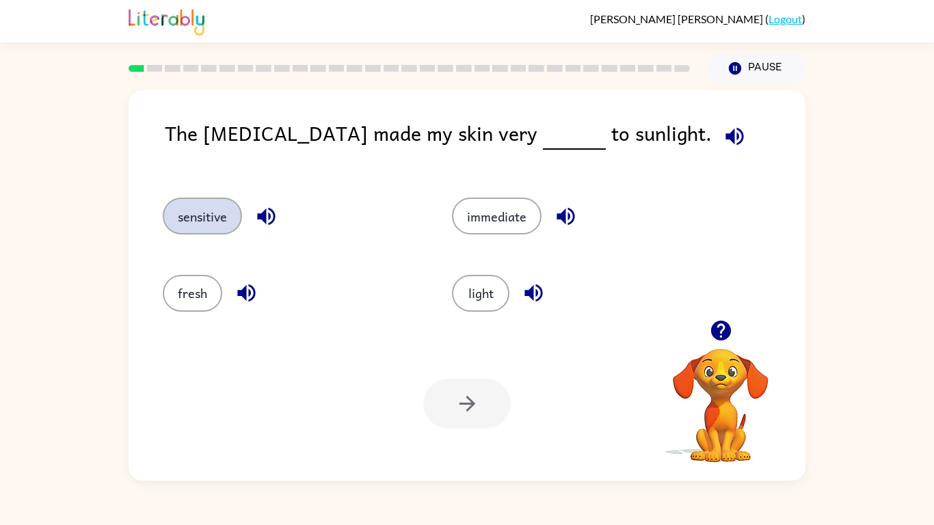
click at [211, 215] on button "sensitive" at bounding box center [202, 216] width 79 height 37
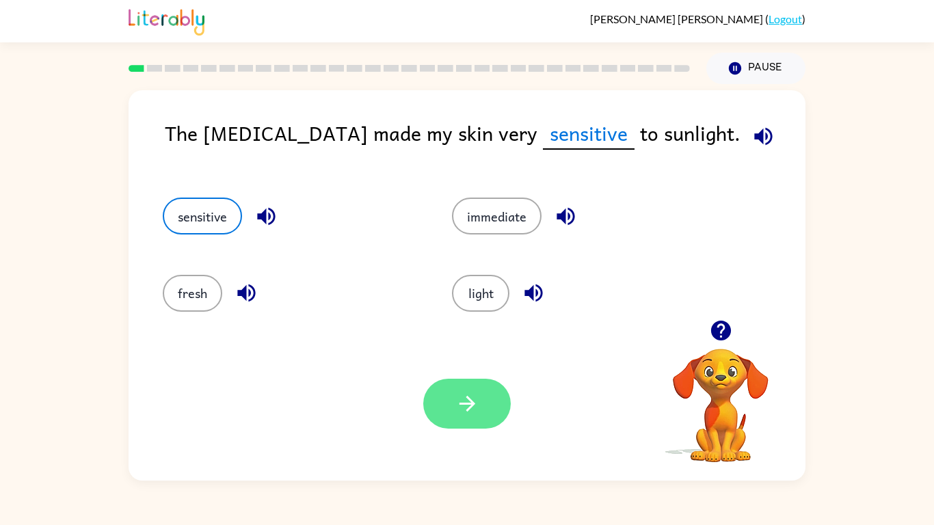
click at [473, 387] on button "button" at bounding box center [467, 404] width 88 height 50
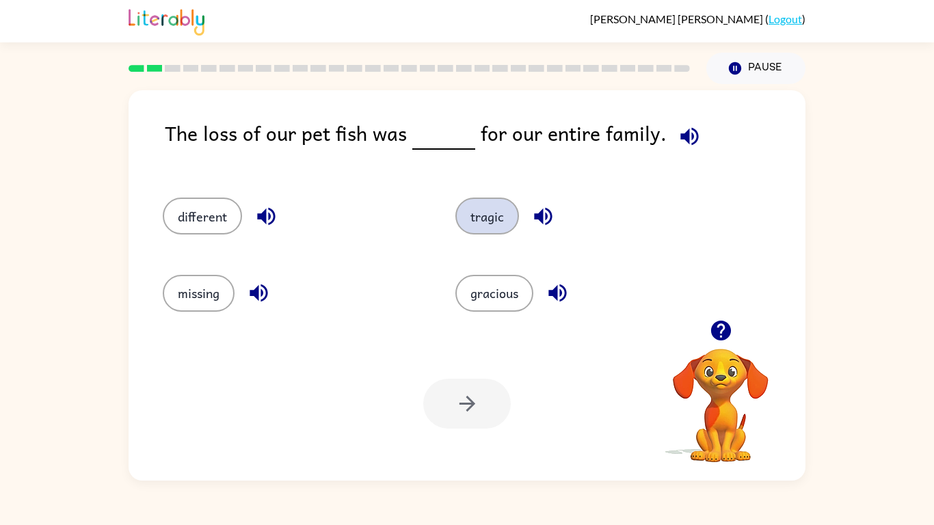
click at [502, 220] on button "tragic" at bounding box center [488, 216] width 64 height 37
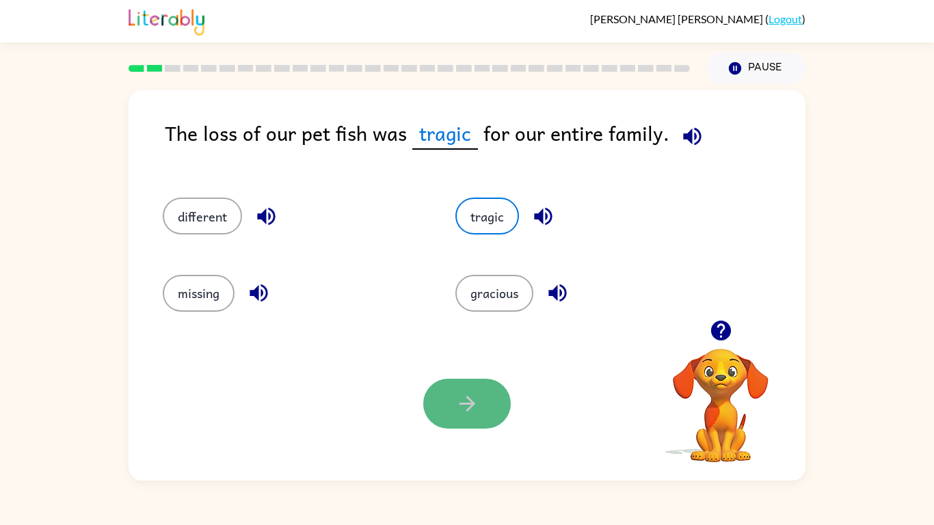
click at [466, 417] on button "button" at bounding box center [467, 404] width 88 height 50
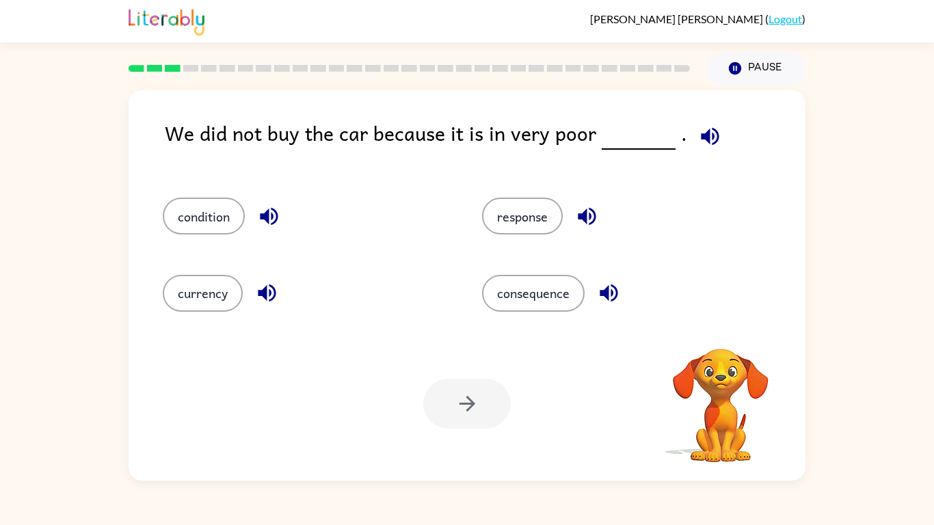
click at [462, 405] on div at bounding box center [467, 404] width 88 height 50
click at [188, 204] on button "condition" at bounding box center [204, 216] width 82 height 37
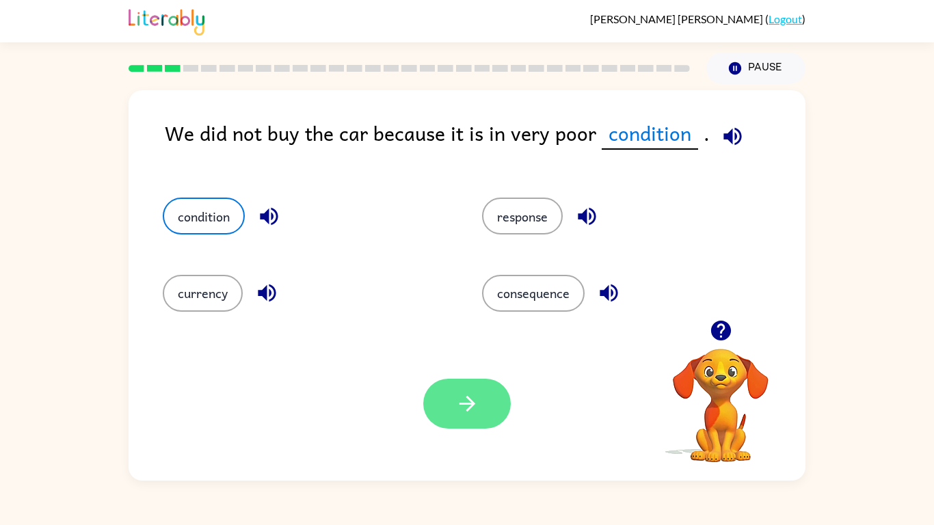
click at [477, 404] on icon "button" at bounding box center [468, 404] width 24 height 24
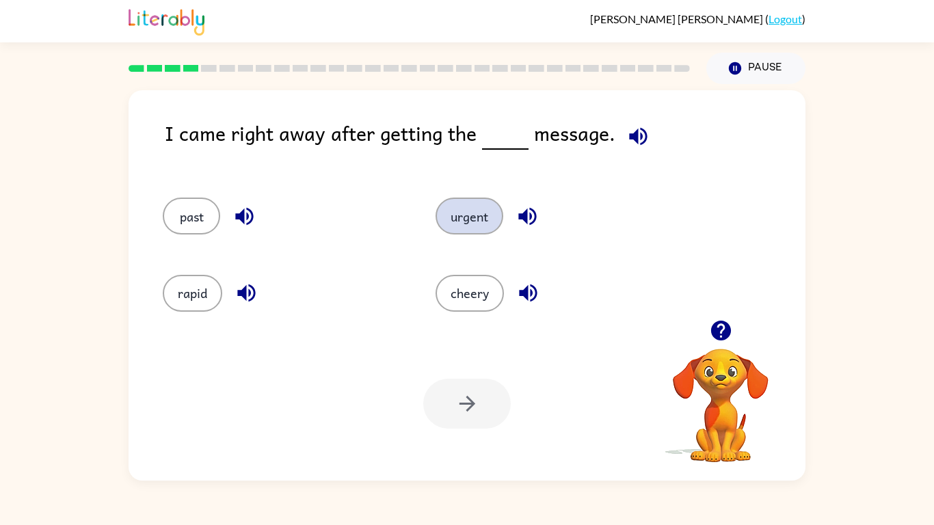
click at [456, 217] on button "urgent" at bounding box center [470, 216] width 68 height 37
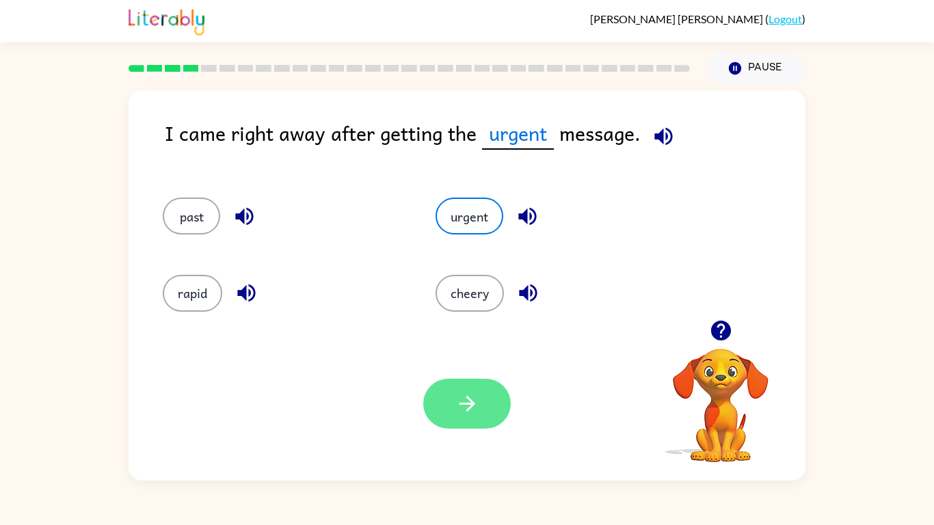
click at [475, 396] on icon "button" at bounding box center [468, 404] width 24 height 24
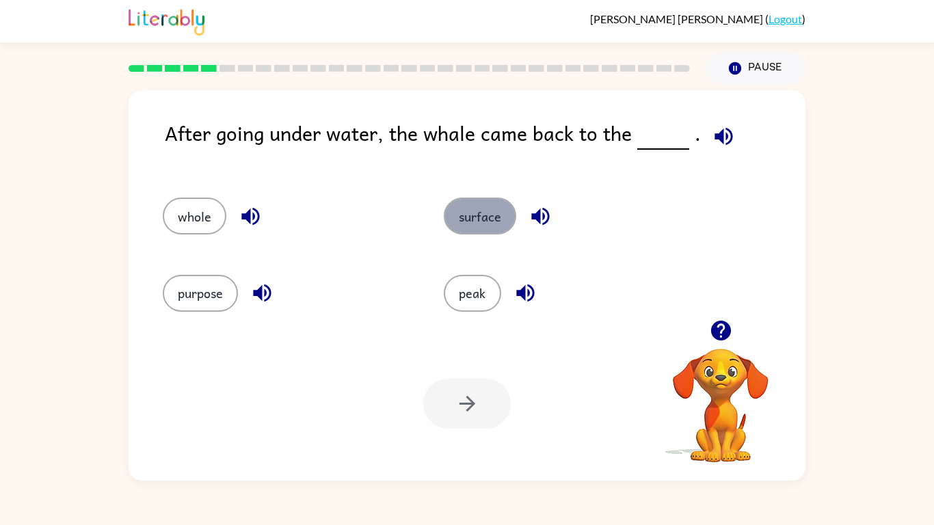
click at [472, 215] on button "surface" at bounding box center [480, 216] width 72 height 37
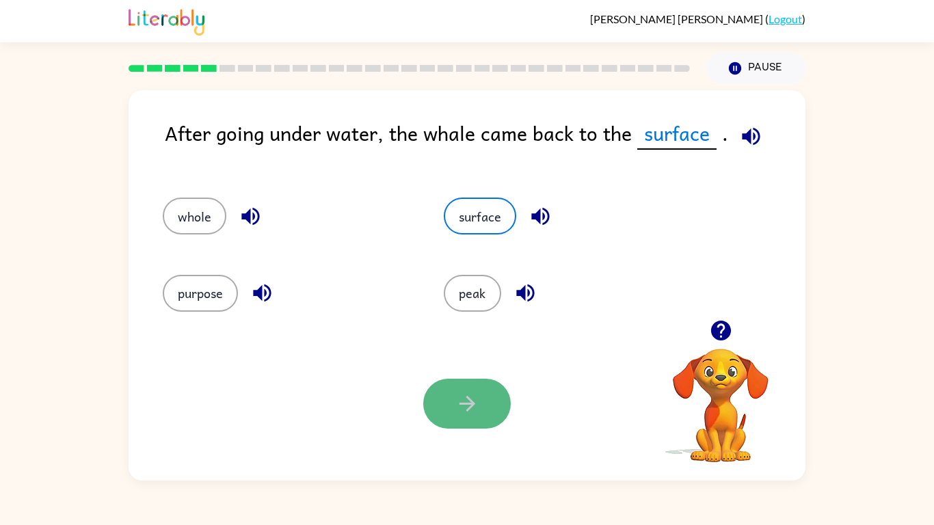
click at [479, 386] on button "button" at bounding box center [467, 404] width 88 height 50
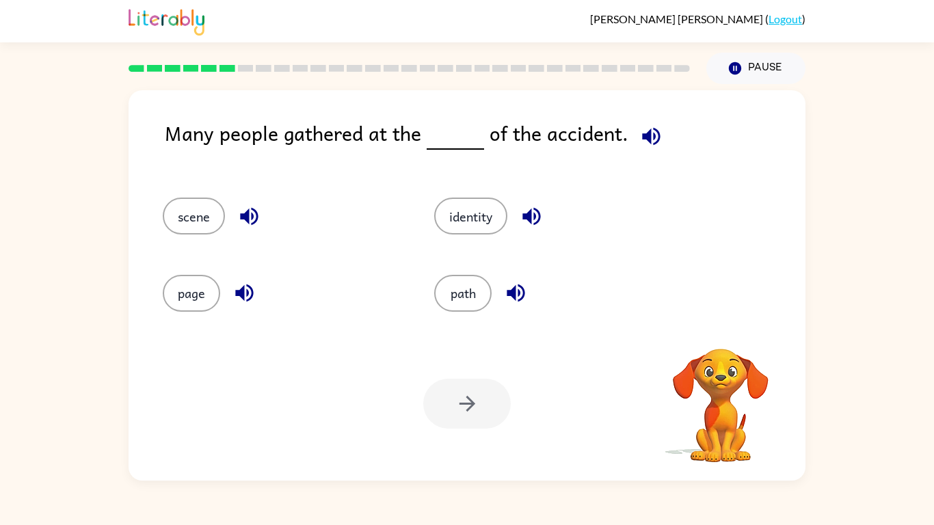
click at [472, 400] on div at bounding box center [467, 404] width 88 height 50
click at [192, 220] on button "scene" at bounding box center [194, 216] width 62 height 37
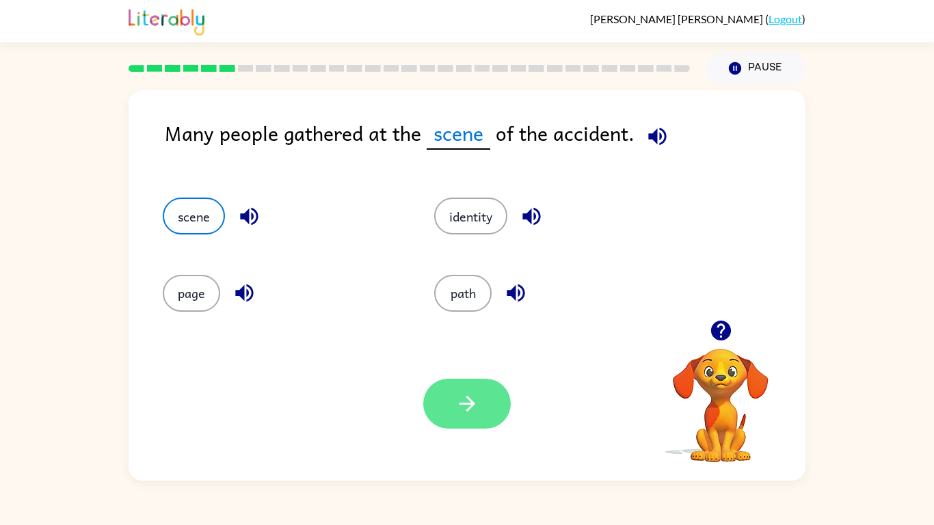
click at [469, 389] on button "button" at bounding box center [467, 404] width 88 height 50
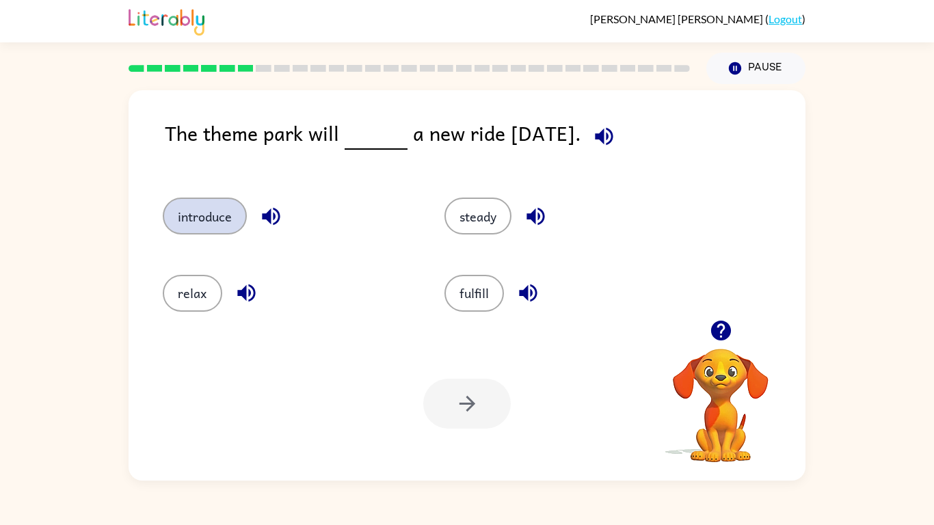
click at [220, 226] on button "introduce" at bounding box center [205, 216] width 84 height 37
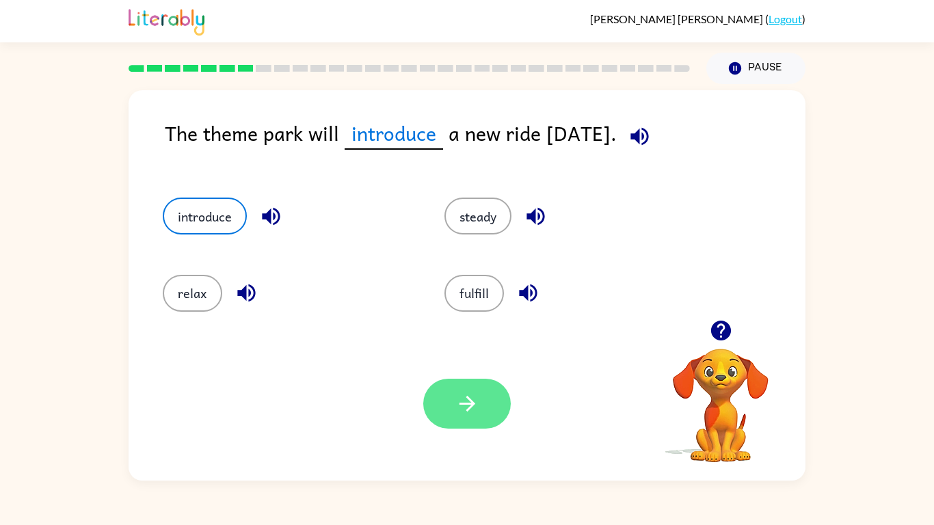
click at [440, 411] on button "button" at bounding box center [467, 404] width 88 height 50
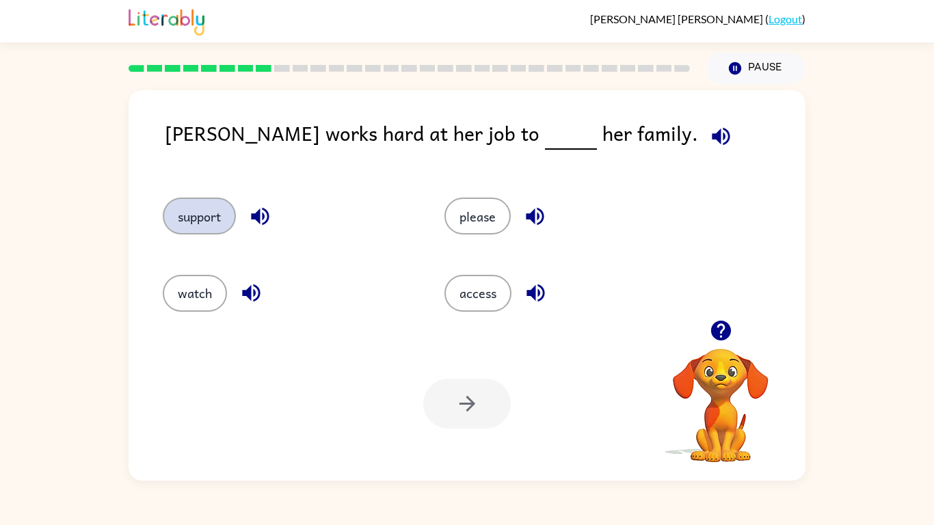
click at [198, 209] on button "support" at bounding box center [199, 216] width 73 height 37
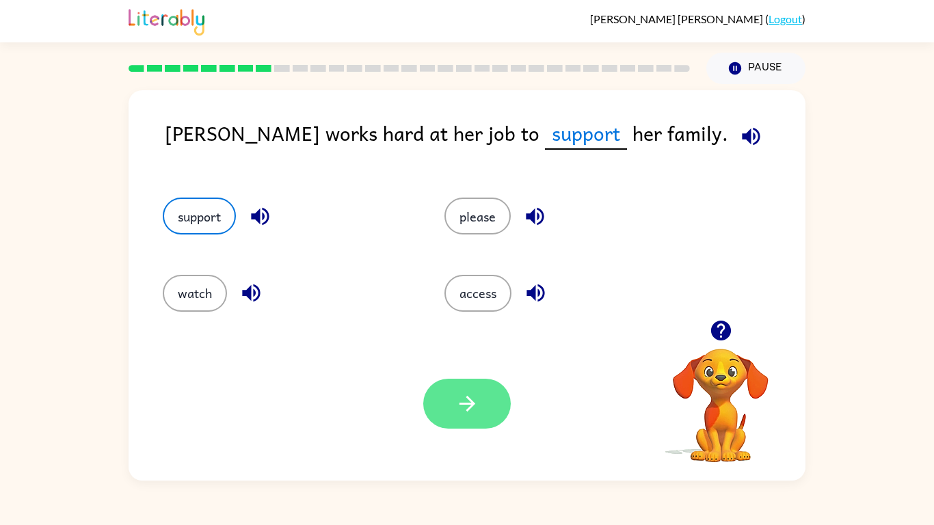
click at [484, 412] on button "button" at bounding box center [467, 404] width 88 height 50
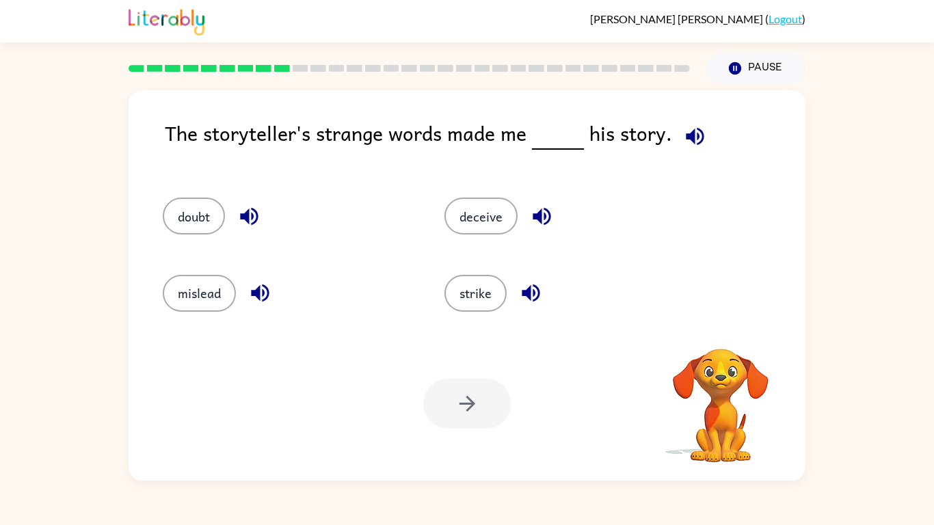
click at [484, 412] on div at bounding box center [467, 404] width 88 height 50
click at [200, 224] on button "doubt" at bounding box center [194, 216] width 62 height 37
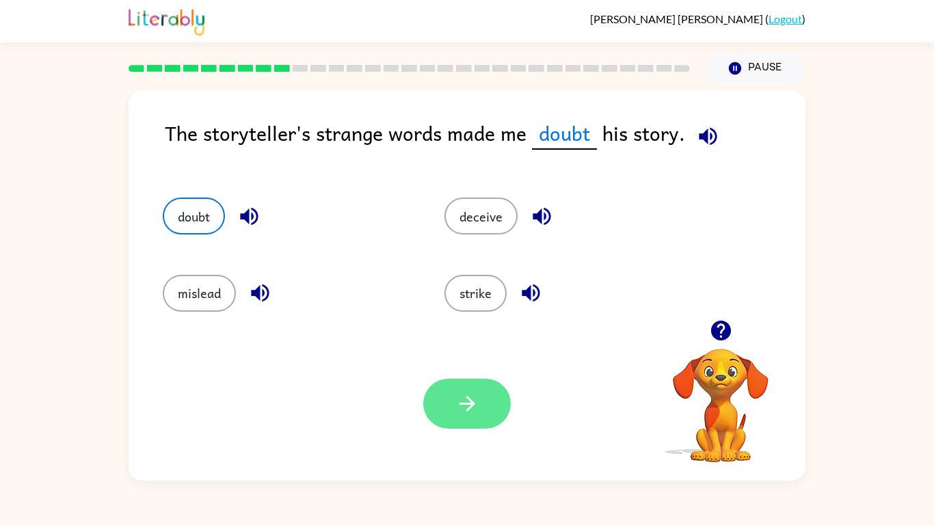
click at [472, 397] on icon "button" at bounding box center [468, 404] width 24 height 24
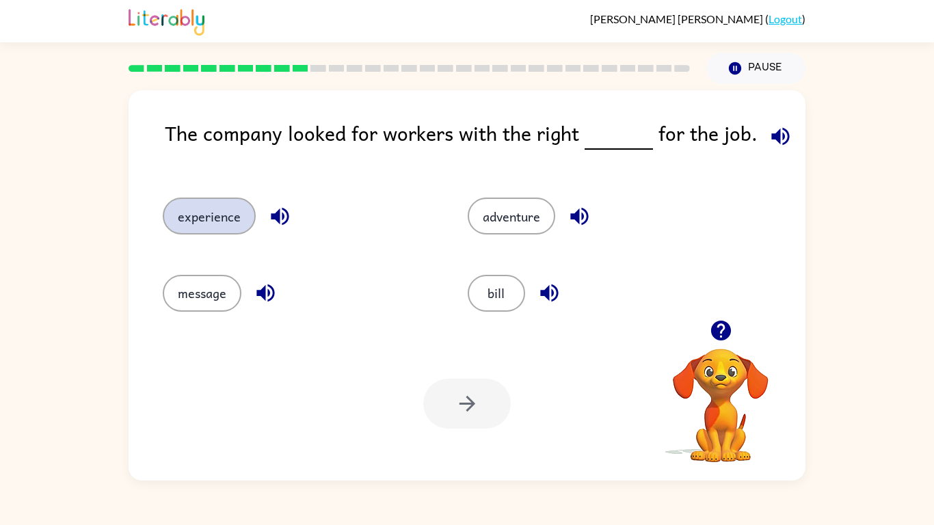
click at [224, 218] on button "experience" at bounding box center [209, 216] width 93 height 37
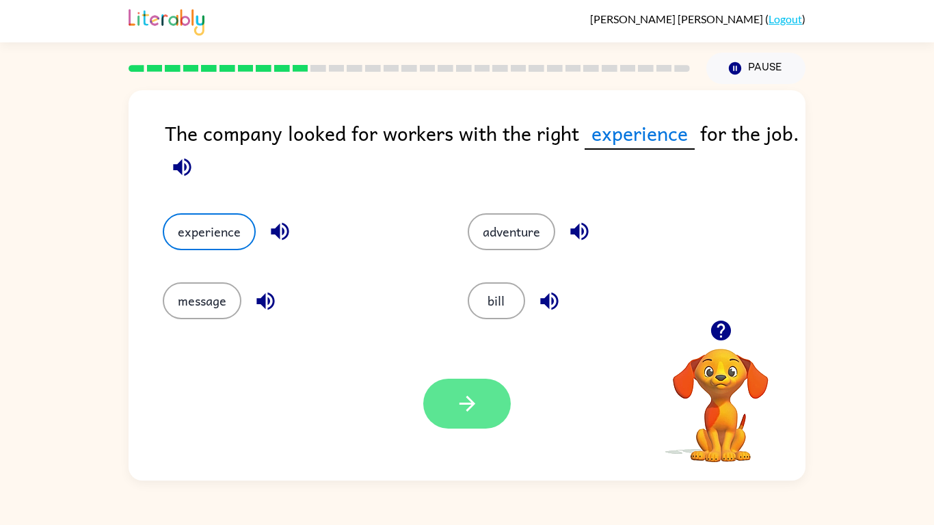
click at [452, 425] on button "button" at bounding box center [467, 404] width 88 height 50
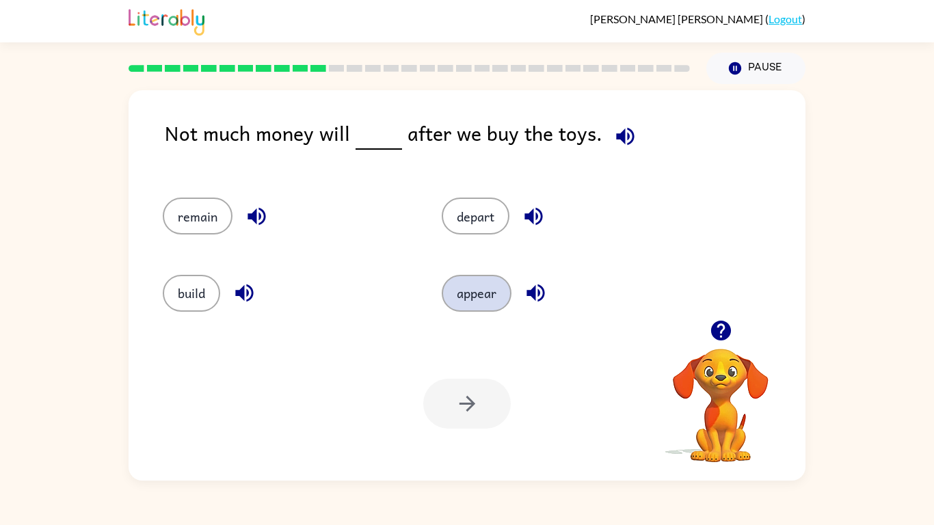
click at [486, 295] on button "appear" at bounding box center [477, 293] width 70 height 37
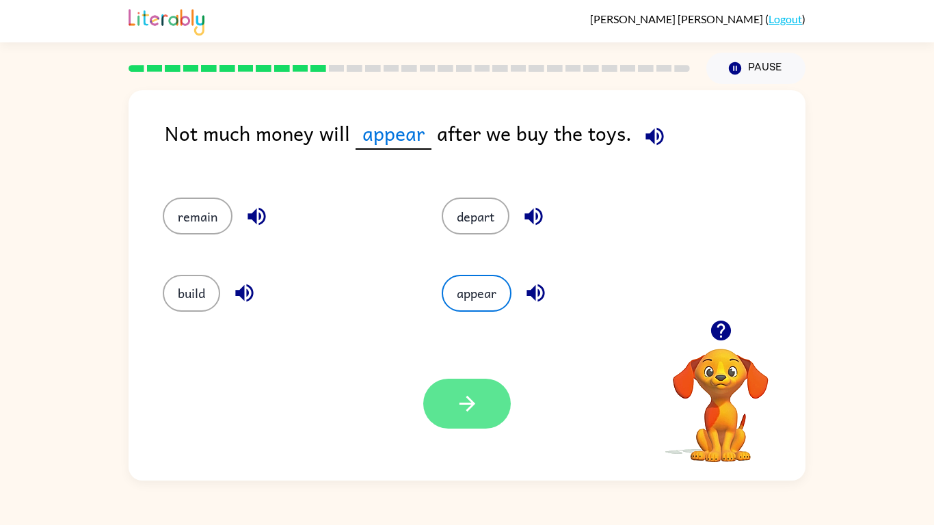
click at [484, 394] on button "button" at bounding box center [467, 404] width 88 height 50
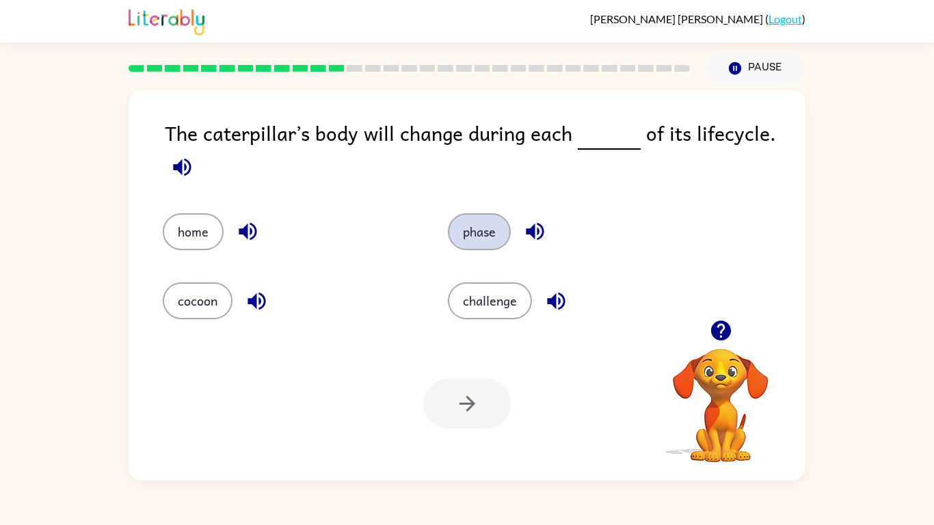
click at [490, 237] on button "phase" at bounding box center [479, 231] width 63 height 37
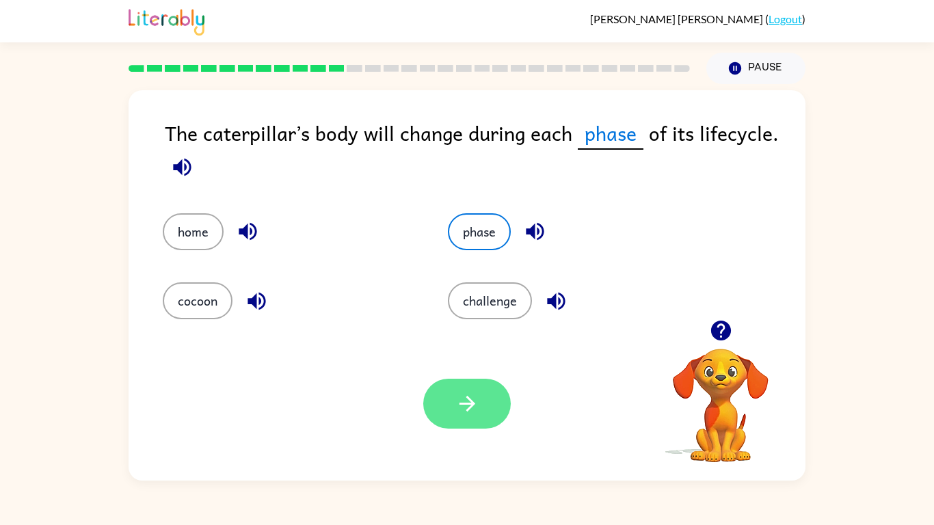
click at [466, 417] on button "button" at bounding box center [467, 404] width 88 height 50
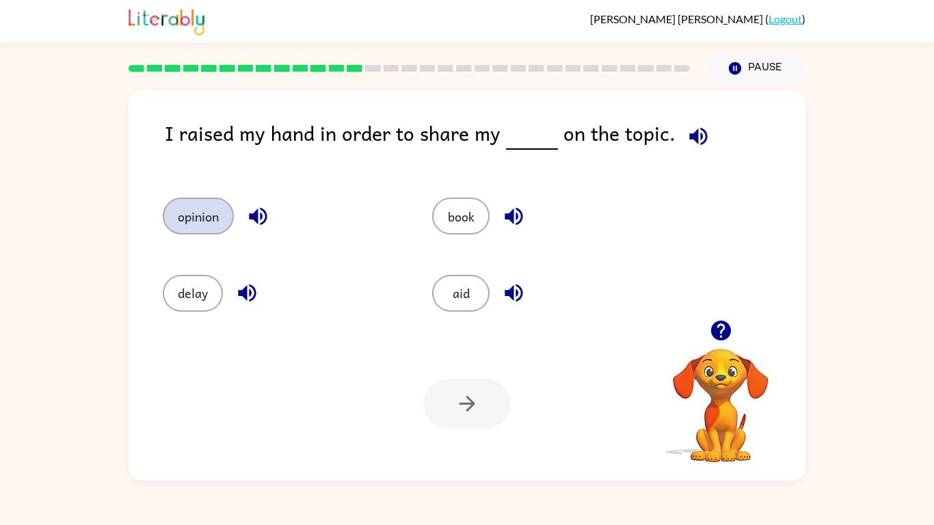
click at [196, 223] on button "opinion" at bounding box center [198, 216] width 71 height 37
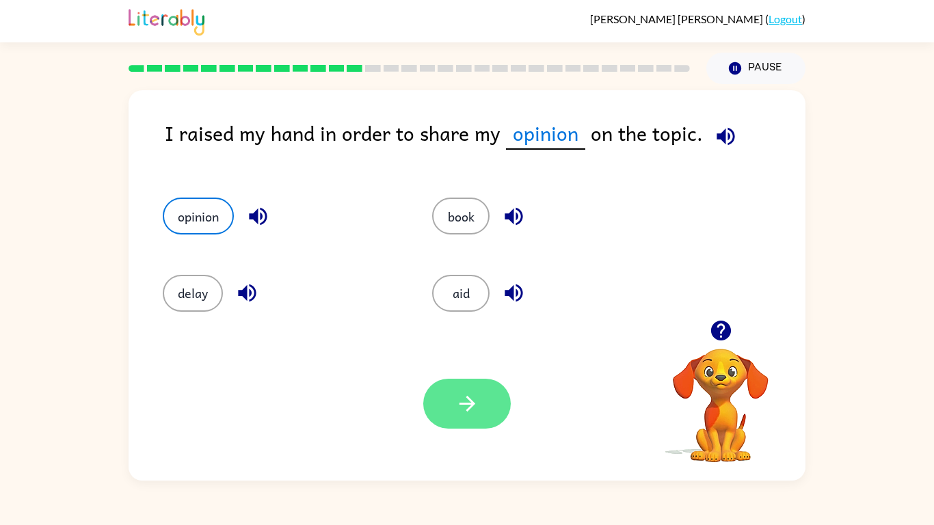
click at [499, 386] on button "button" at bounding box center [467, 404] width 88 height 50
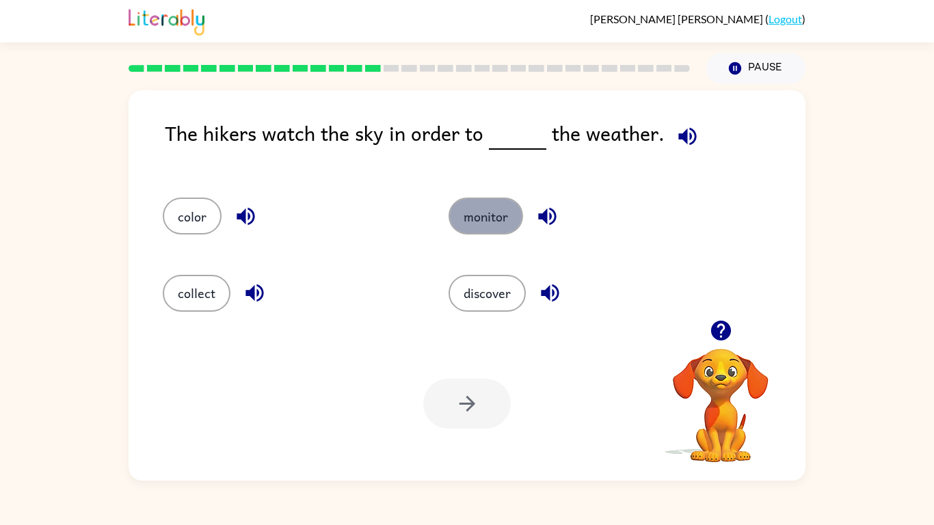
click at [480, 220] on button "monitor" at bounding box center [486, 216] width 75 height 37
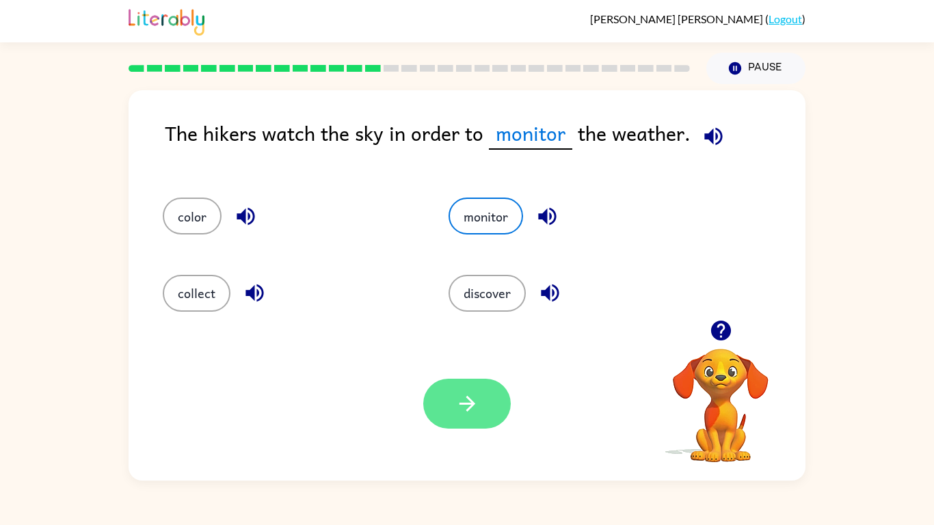
click at [475, 406] on icon "button" at bounding box center [468, 404] width 24 height 24
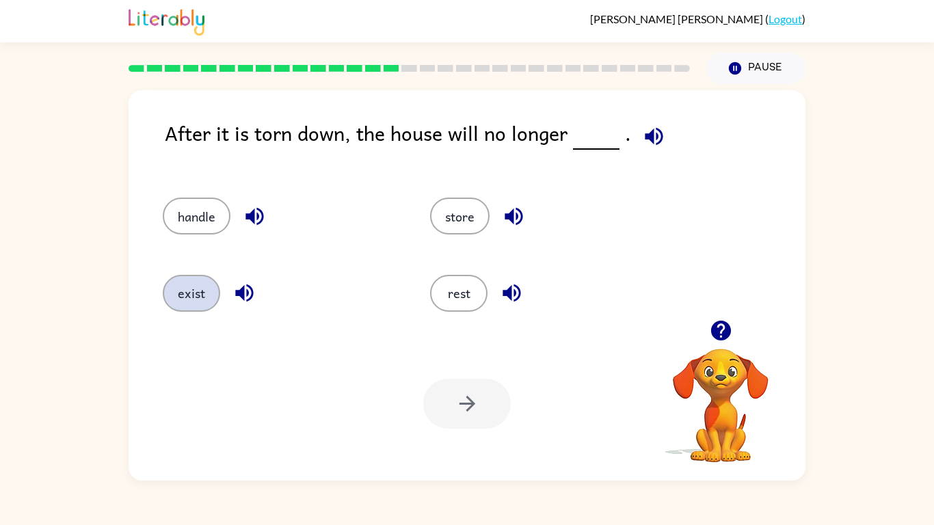
click at [202, 292] on button "exist" at bounding box center [191, 293] width 57 height 37
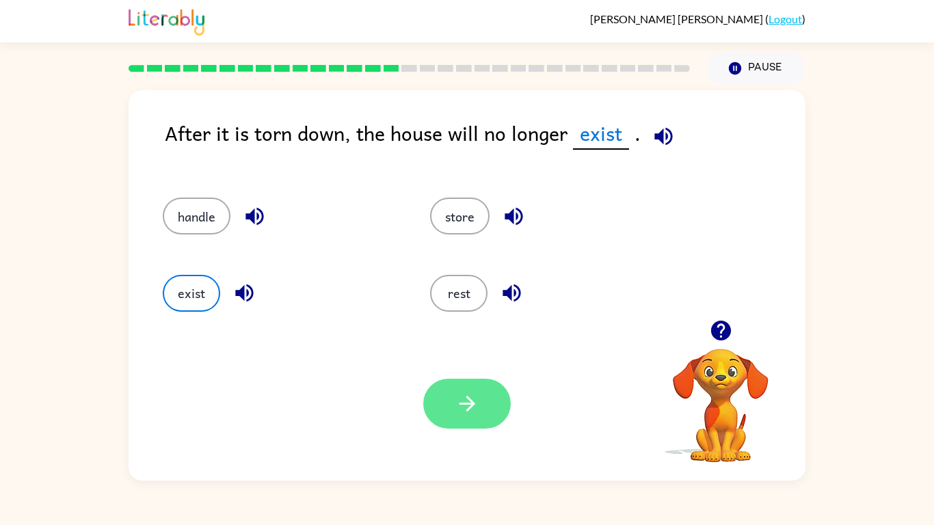
click at [479, 425] on button "button" at bounding box center [467, 404] width 88 height 50
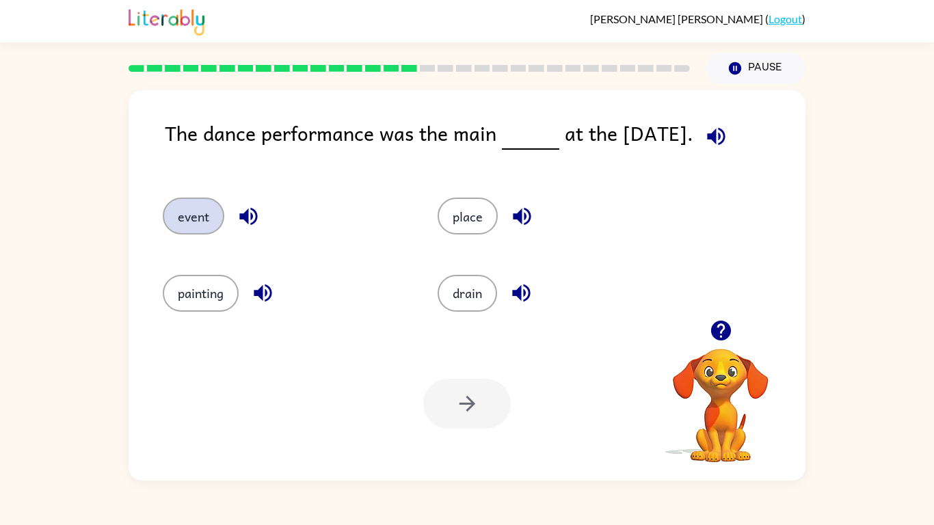
click at [206, 223] on button "event" at bounding box center [194, 216] width 62 height 37
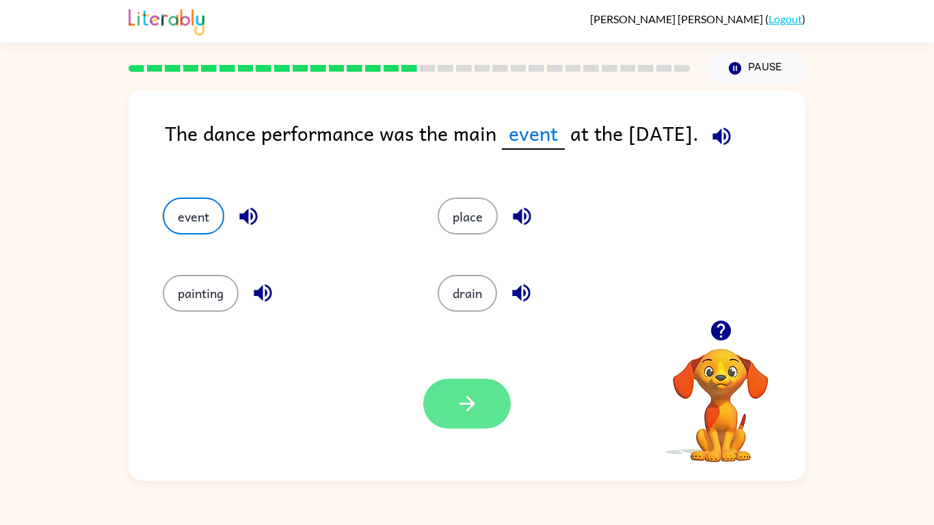
click at [473, 402] on icon "button" at bounding box center [467, 404] width 16 height 16
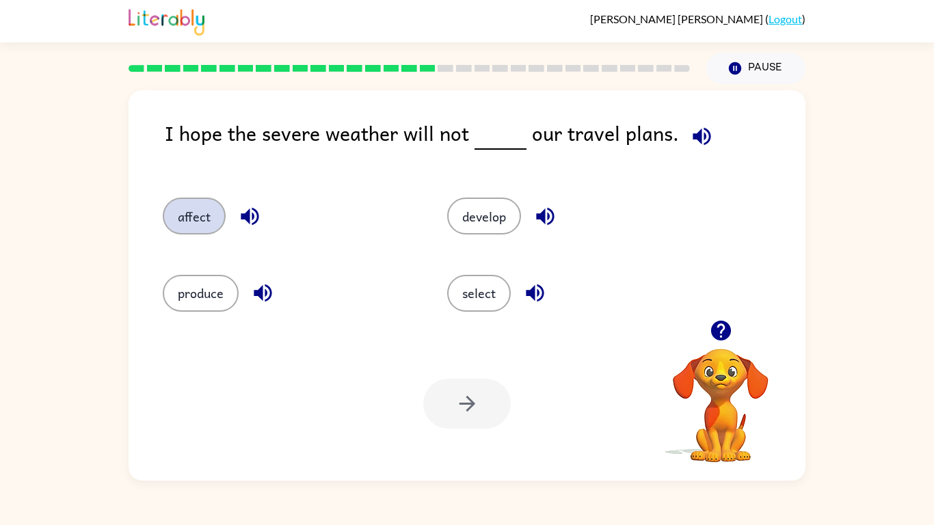
click at [209, 222] on button "affect" at bounding box center [194, 216] width 63 height 37
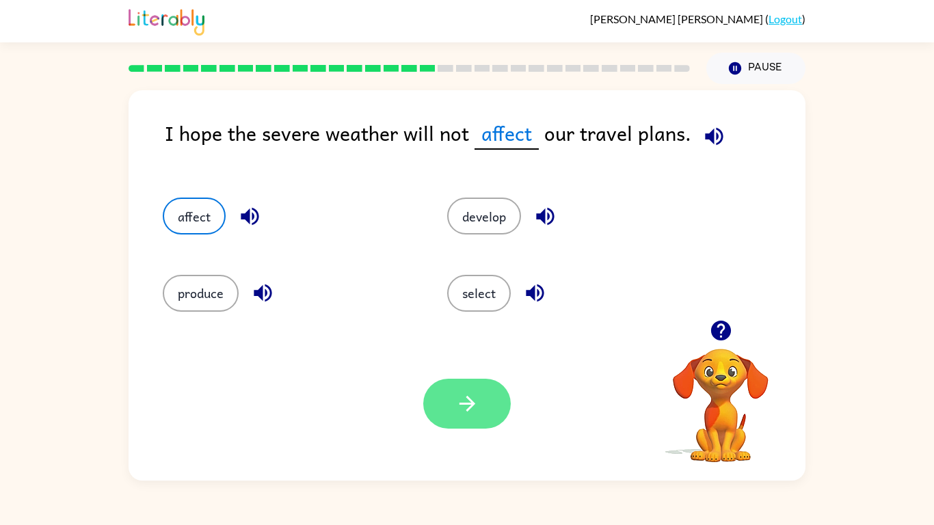
click at [456, 389] on button "button" at bounding box center [467, 404] width 88 height 50
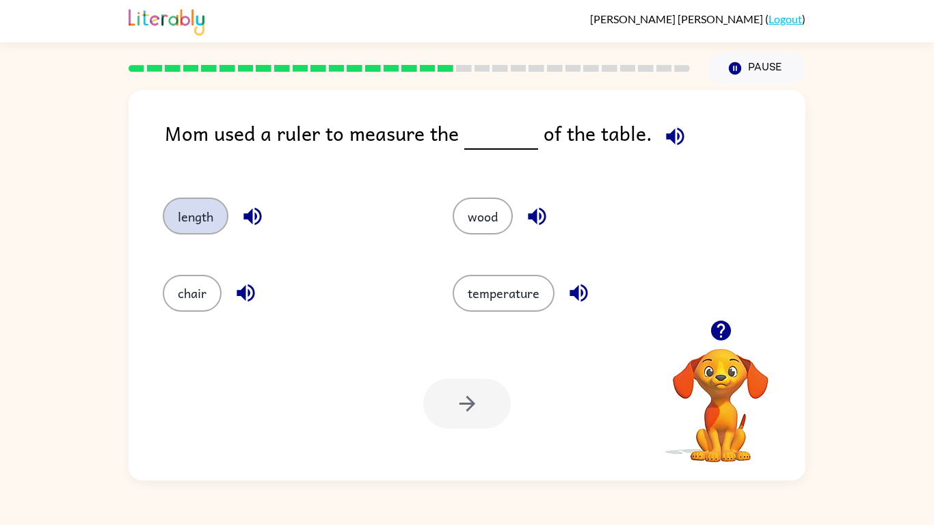
click at [204, 226] on button "length" at bounding box center [196, 216] width 66 height 37
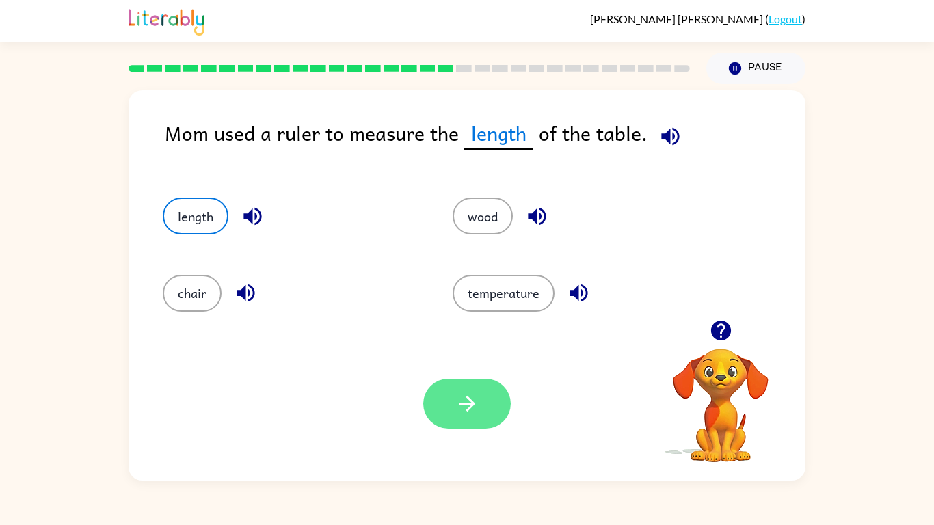
click at [466, 416] on button "button" at bounding box center [467, 404] width 88 height 50
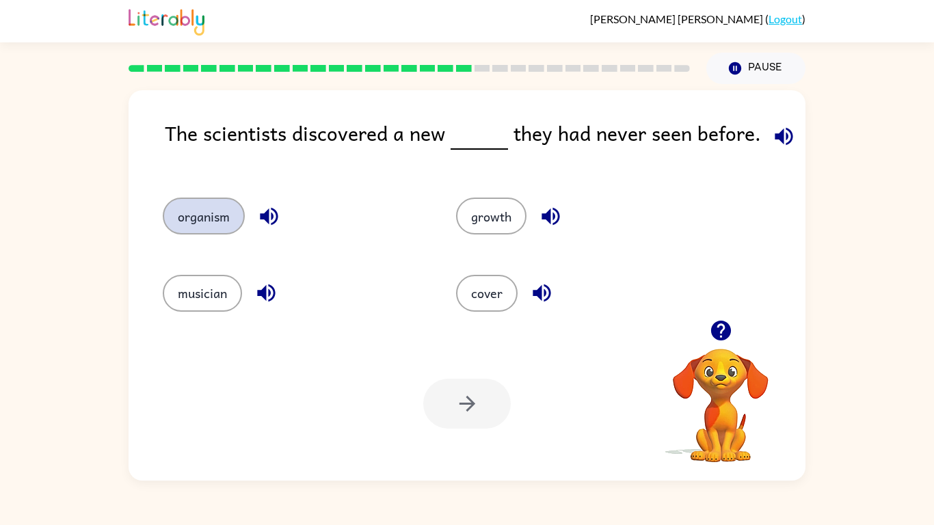
click at [207, 228] on button "organism" at bounding box center [204, 216] width 82 height 37
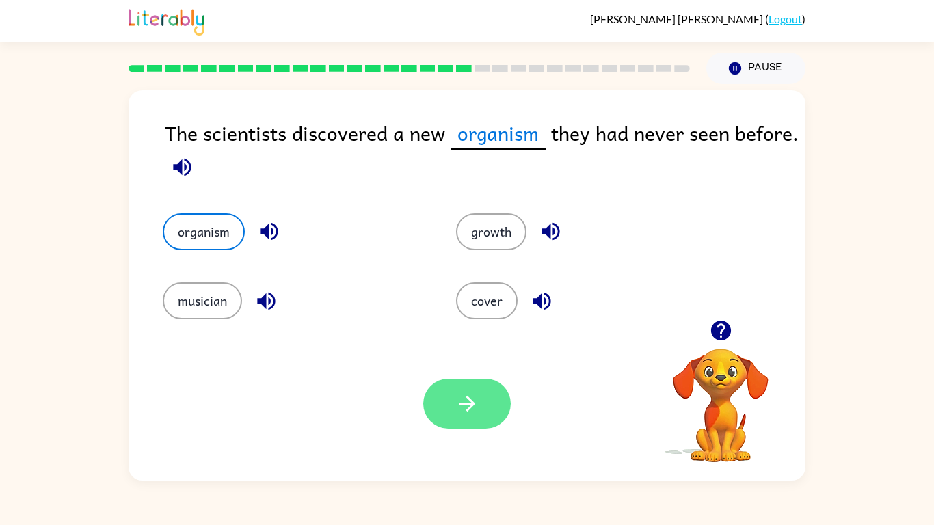
click at [469, 396] on icon "button" at bounding box center [468, 404] width 24 height 24
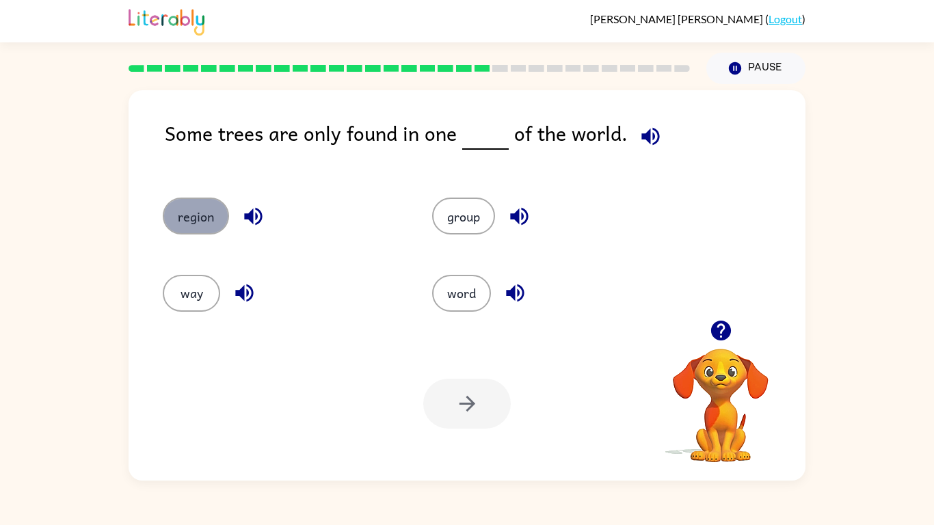
click at [210, 233] on button "region" at bounding box center [196, 216] width 66 height 37
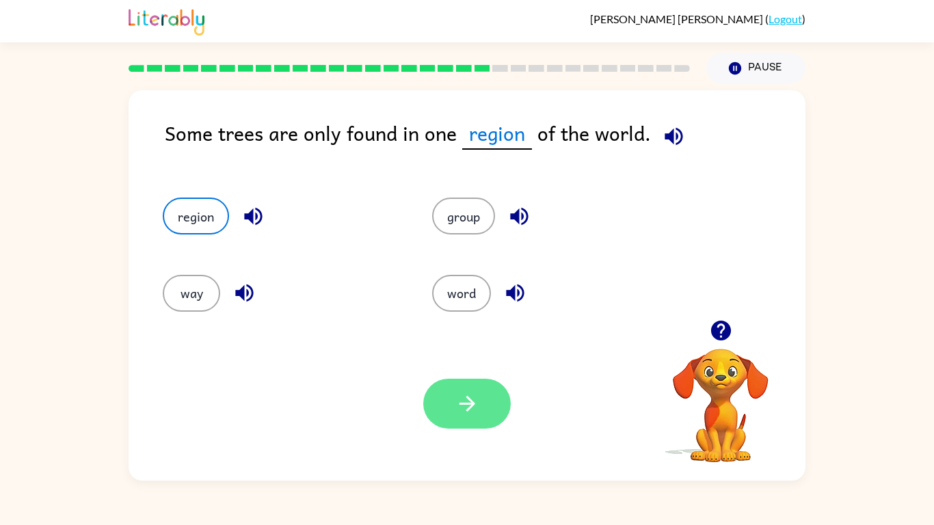
click at [476, 411] on icon "button" at bounding box center [468, 404] width 24 height 24
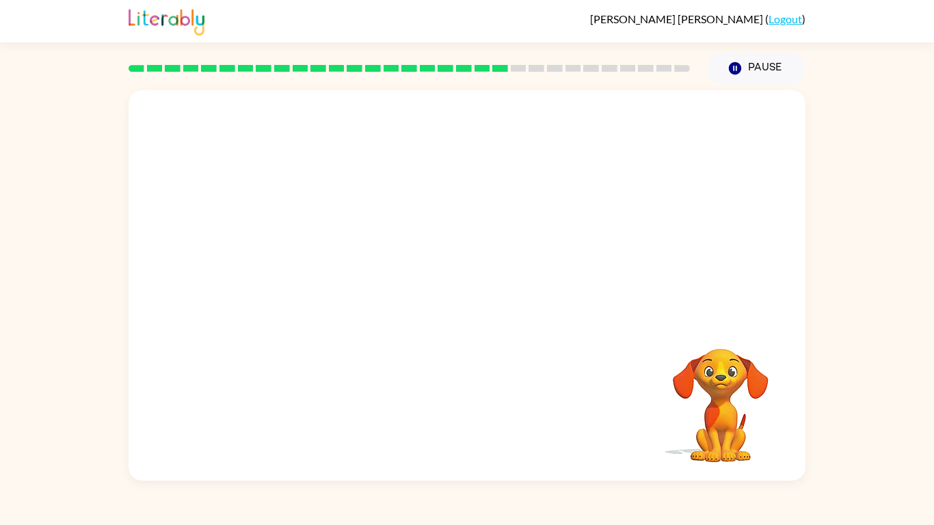
click at [544, 211] on video "Your browser must support playing .mp4 files to use Literably. Please try using…" at bounding box center [467, 205] width 677 height 230
click at [358, 275] on video "Your browser must support playing .mp4 files to use Literably. Please try using…" at bounding box center [467, 205] width 677 height 230
click at [339, 278] on video "Your browser must support playing .mp4 files to use Literably. Please try using…" at bounding box center [467, 205] width 677 height 230
click at [471, 289] on icon "button" at bounding box center [467, 293] width 16 height 16
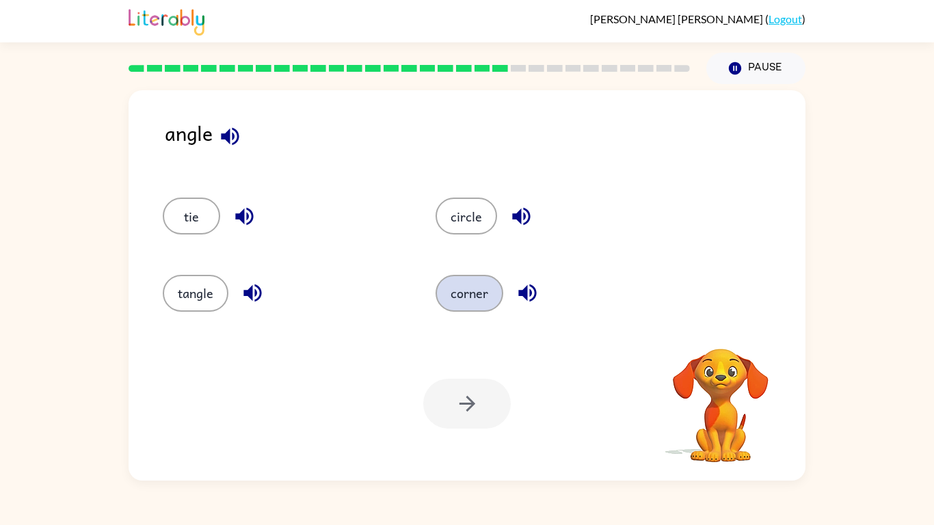
click at [462, 293] on button "corner" at bounding box center [470, 293] width 68 height 37
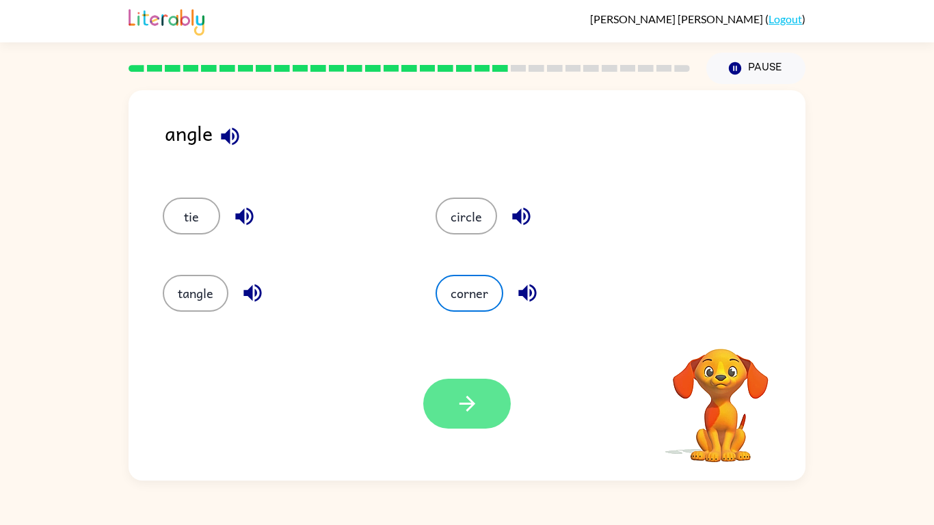
click at [477, 406] on icon "button" at bounding box center [468, 404] width 24 height 24
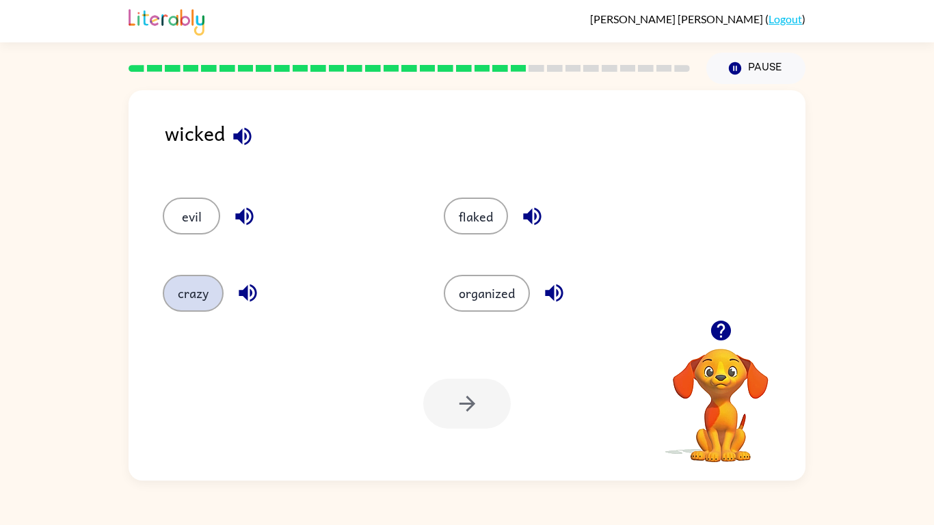
click at [198, 286] on button "crazy" at bounding box center [193, 293] width 61 height 37
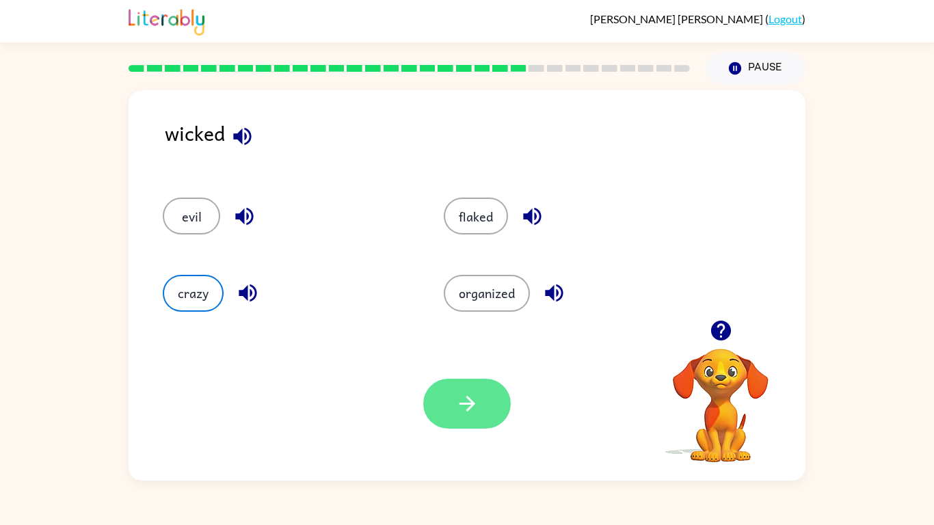
click at [456, 399] on icon "button" at bounding box center [468, 404] width 24 height 24
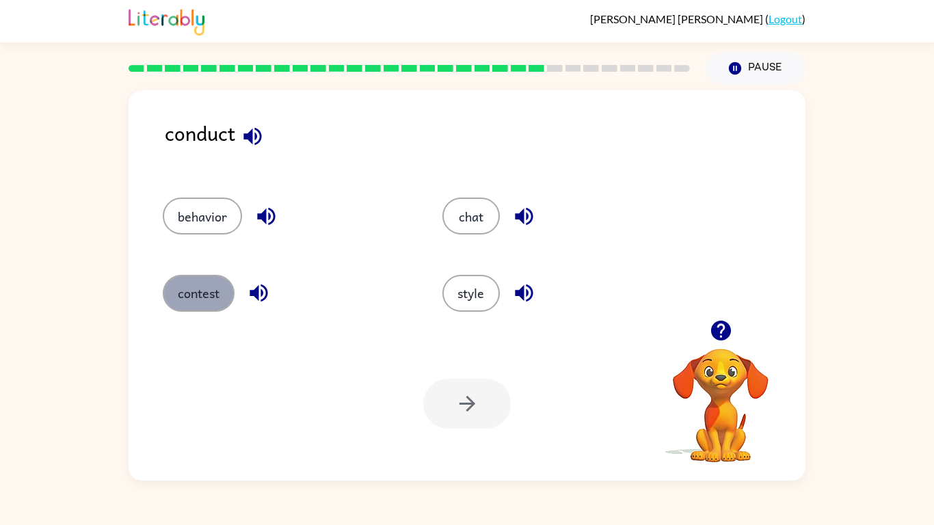
click at [200, 299] on button "contest" at bounding box center [199, 293] width 72 height 37
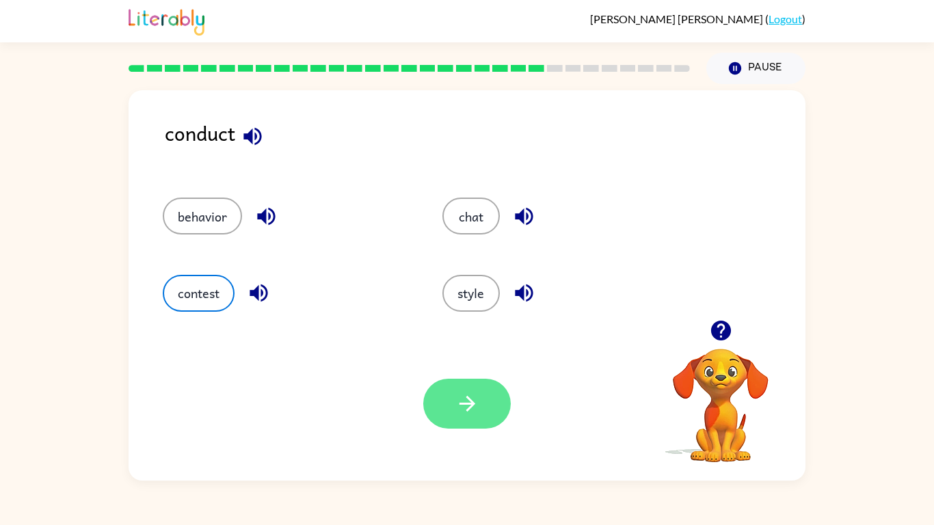
click at [461, 399] on icon "button" at bounding box center [468, 404] width 24 height 24
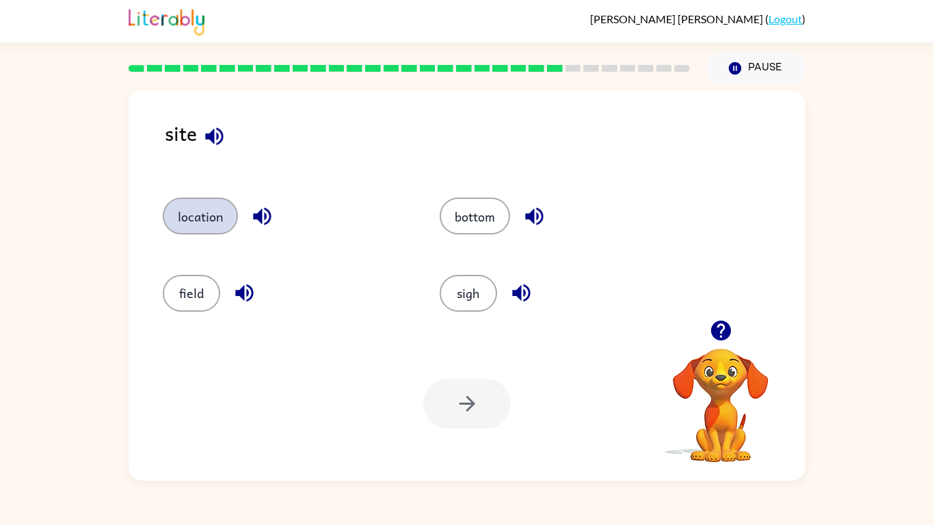
click at [192, 211] on button "location" at bounding box center [200, 216] width 75 height 37
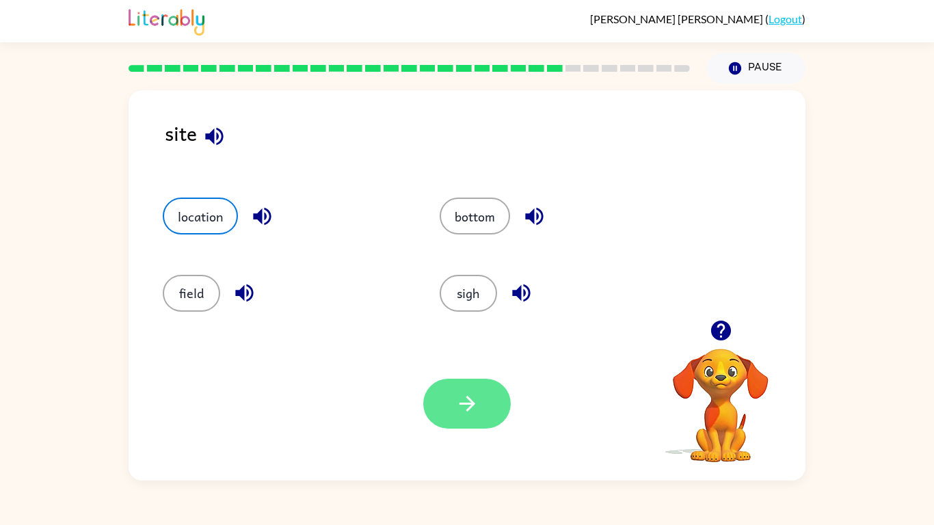
click at [477, 395] on icon "button" at bounding box center [468, 404] width 24 height 24
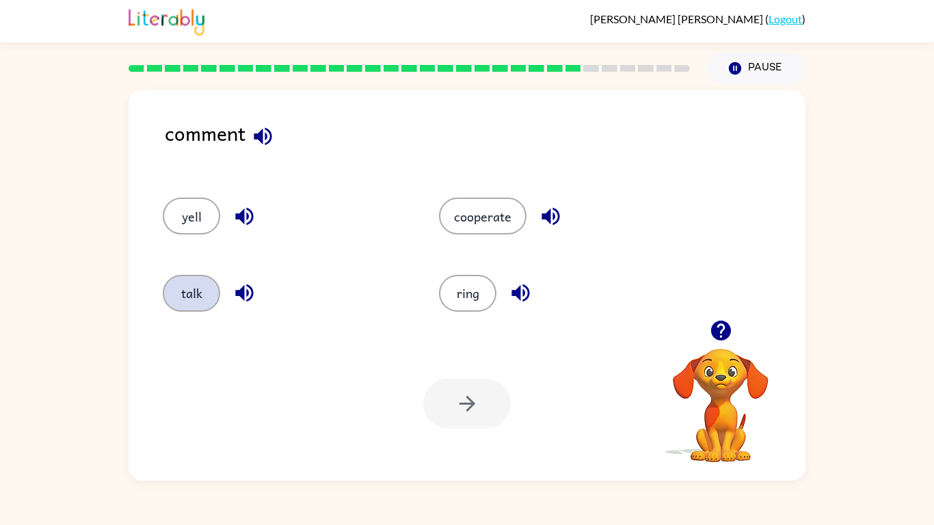
click at [191, 289] on button "talk" at bounding box center [191, 293] width 57 height 37
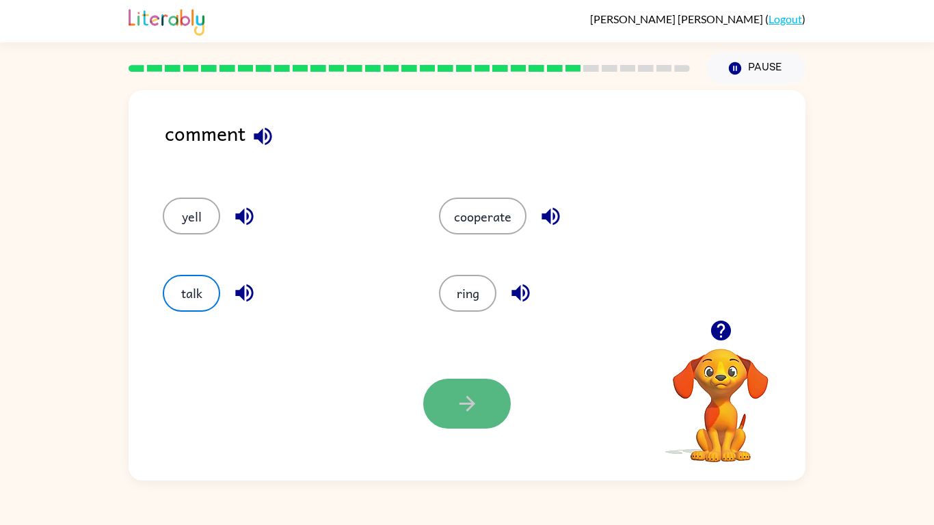
click at [478, 408] on icon "button" at bounding box center [468, 404] width 24 height 24
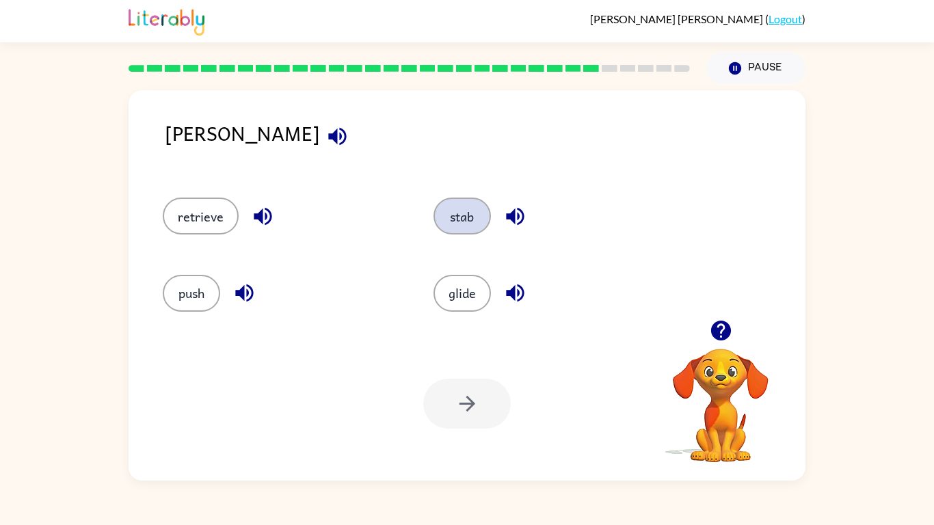
click at [468, 222] on button "stab" at bounding box center [462, 216] width 57 height 37
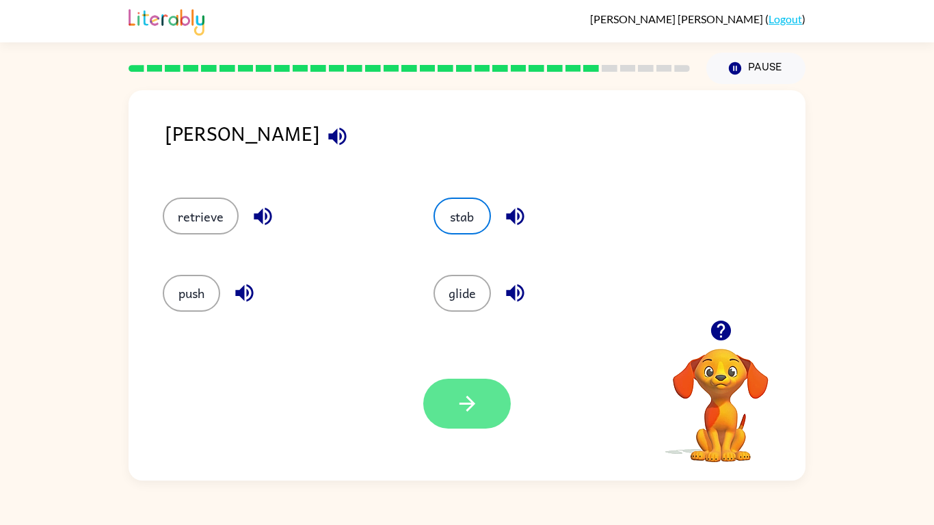
click at [475, 399] on icon "button" at bounding box center [468, 404] width 24 height 24
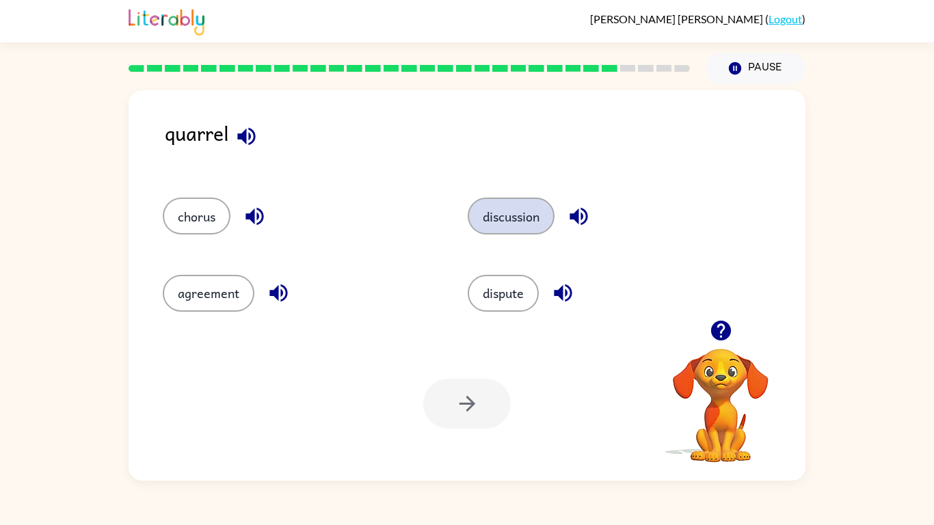
click at [521, 225] on button "discussion" at bounding box center [511, 216] width 87 height 37
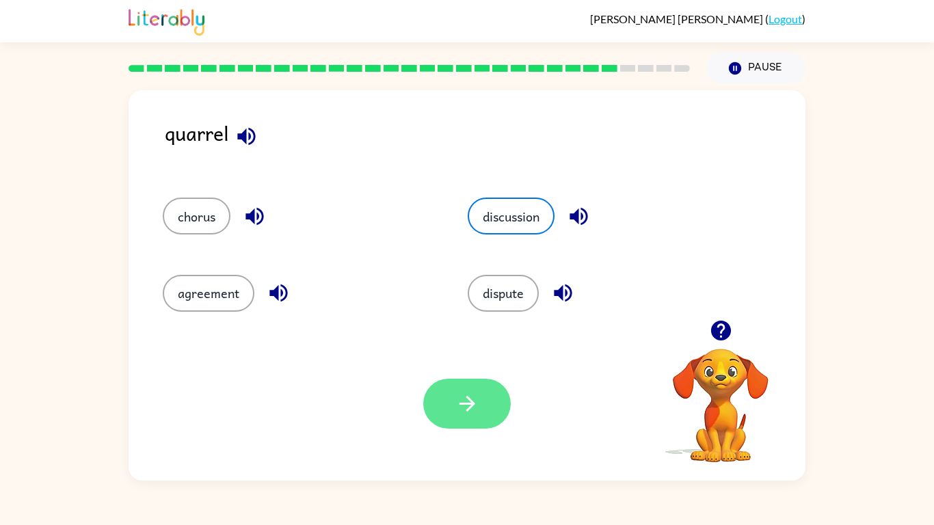
click at [489, 396] on button "button" at bounding box center [467, 404] width 88 height 50
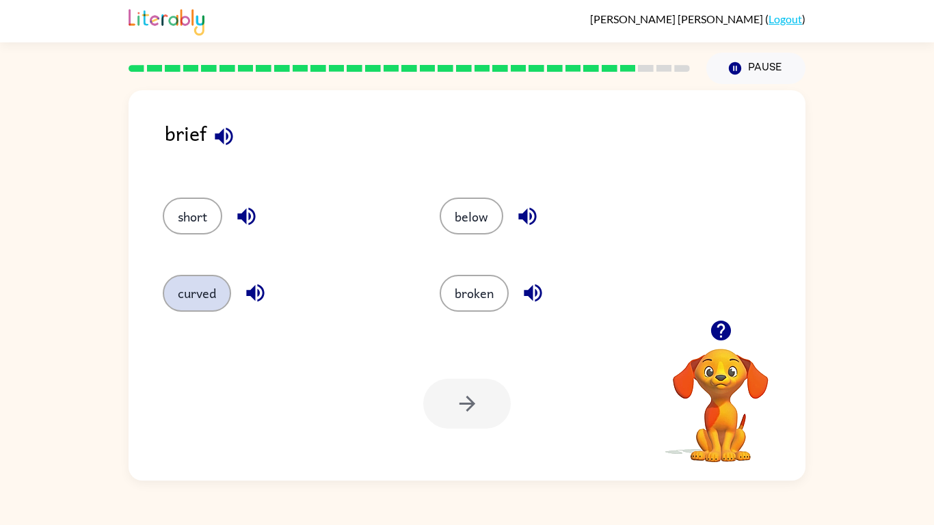
click at [213, 291] on button "curved" at bounding box center [197, 293] width 68 height 37
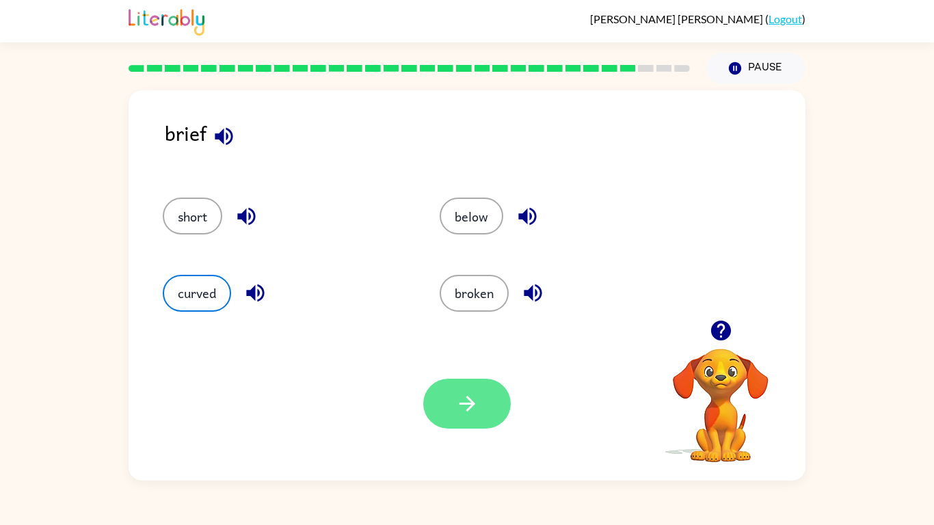
click at [469, 421] on button "button" at bounding box center [467, 404] width 88 height 50
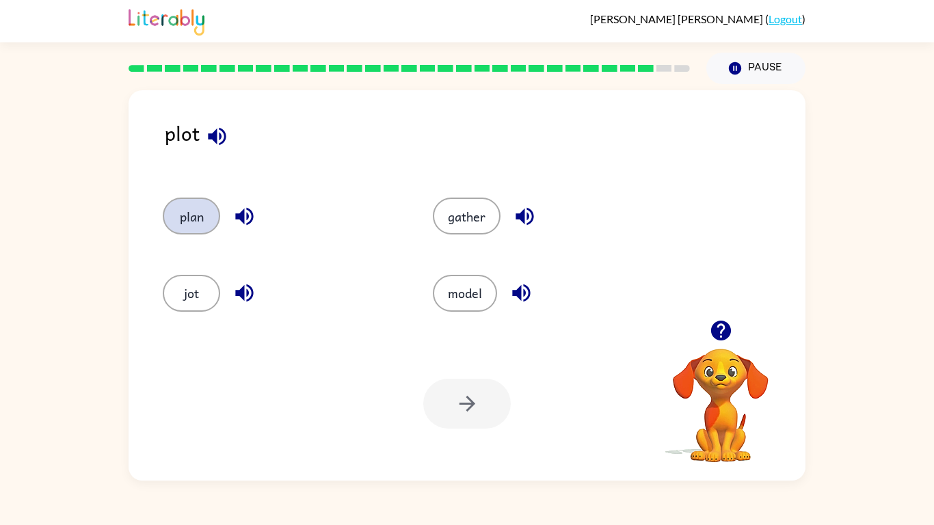
click at [203, 226] on button "plan" at bounding box center [191, 216] width 57 height 37
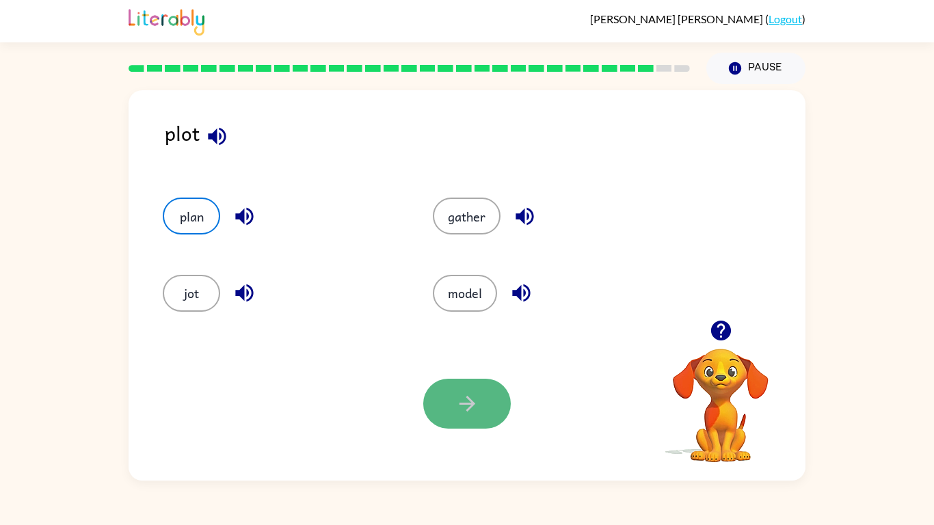
click at [500, 410] on button "button" at bounding box center [467, 404] width 88 height 50
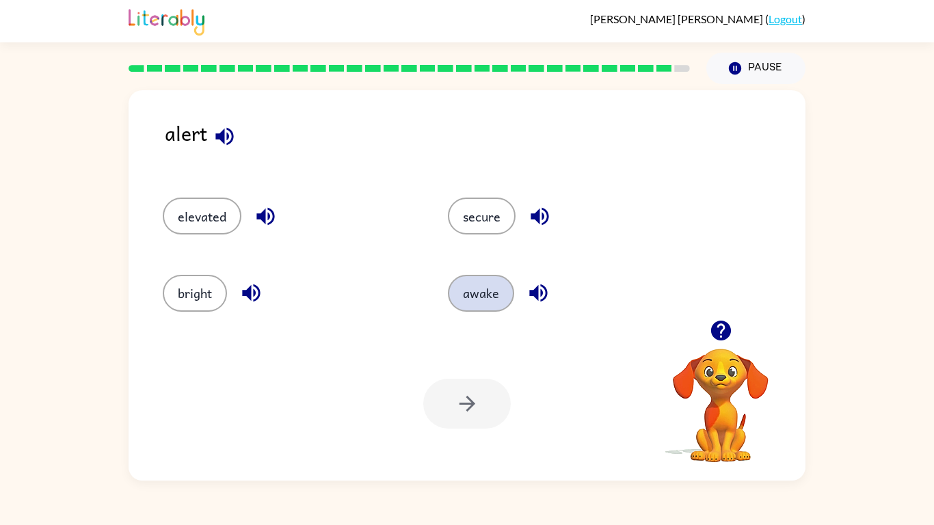
click at [501, 294] on button "awake" at bounding box center [481, 293] width 66 height 37
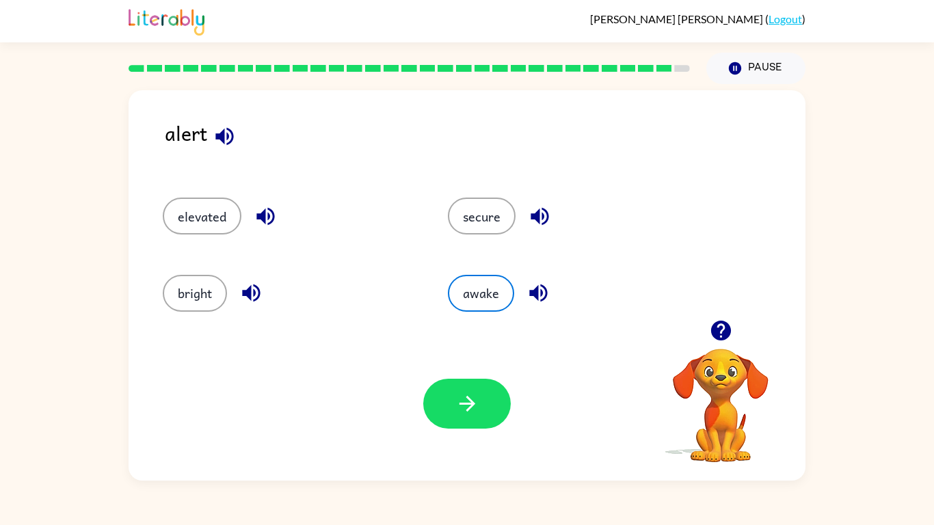
click at [467, 359] on div "Your browser must support playing .mp4 files to use Literably. Please try using…" at bounding box center [467, 404] width 677 height 154
click at [470, 386] on button "button" at bounding box center [467, 404] width 88 height 50
